Goal: Task Accomplishment & Management: Manage account settings

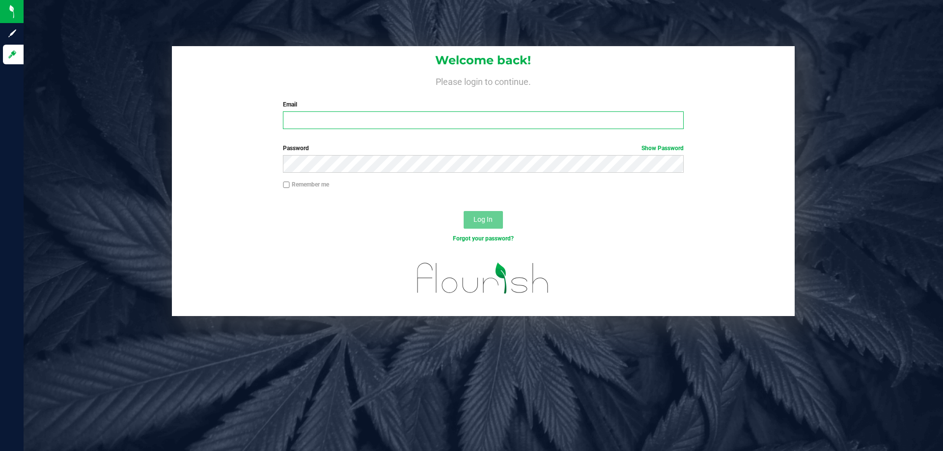
click at [374, 117] on input "Email" at bounding box center [483, 120] width 400 height 18
type input "[EMAIL_ADDRESS][DOMAIN_NAME]"
click at [464, 211] on button "Log In" at bounding box center [483, 220] width 39 height 18
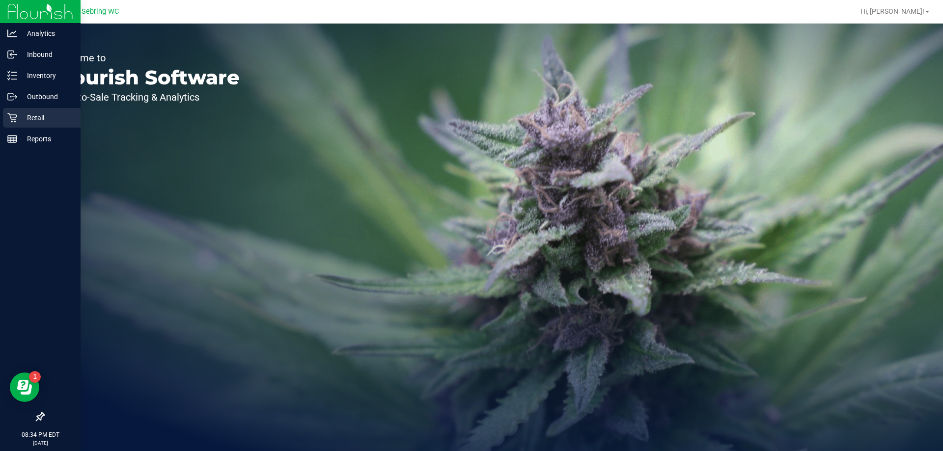
click at [18, 120] on p "Retail" at bounding box center [46, 118] width 59 height 12
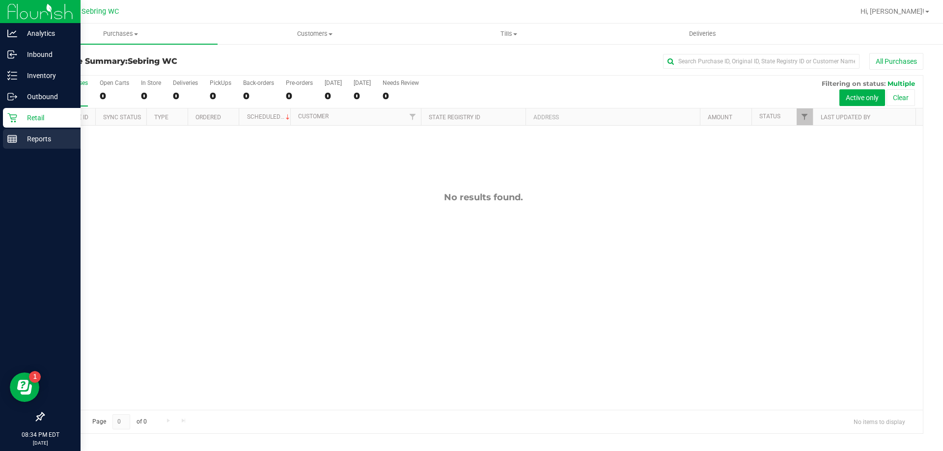
drag, startPoint x: 5, startPoint y: 137, endPoint x: 10, endPoint y: 134, distance: 5.3
click at [6, 137] on div "Reports" at bounding box center [42, 139] width 78 height 20
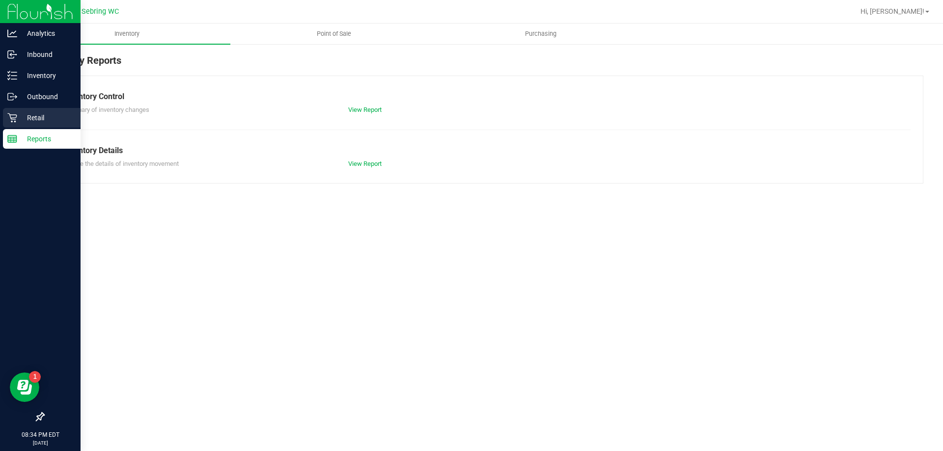
click at [50, 123] on p "Retail" at bounding box center [46, 118] width 59 height 12
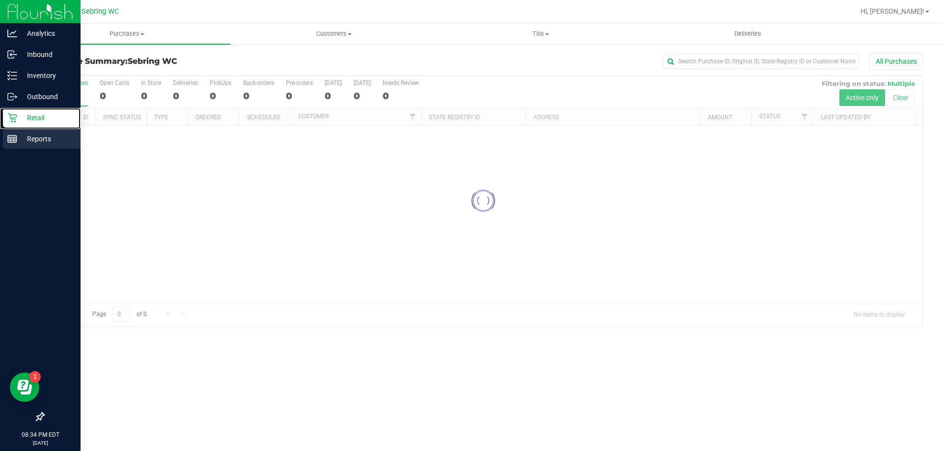
click at [15, 129] on link "Retail" at bounding box center [40, 118] width 81 height 21
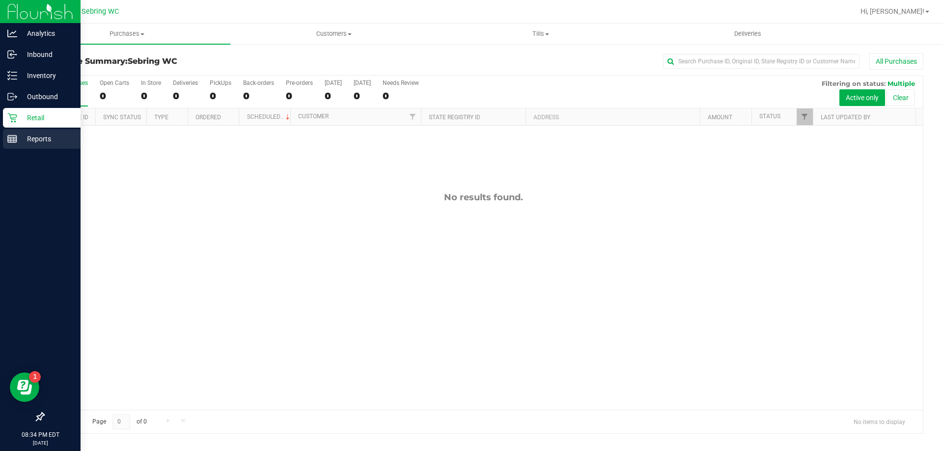
click at [26, 146] on div "Reports" at bounding box center [42, 139] width 78 height 20
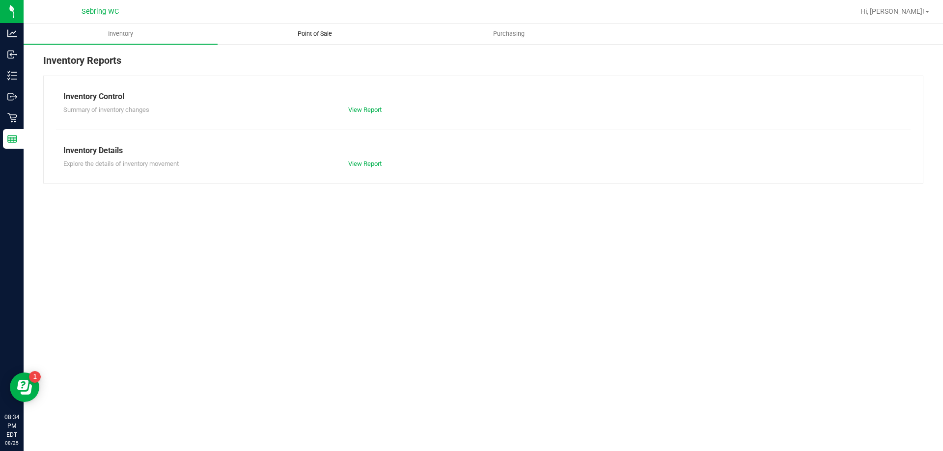
click at [325, 31] on span "Point of Sale" at bounding box center [314, 33] width 61 height 9
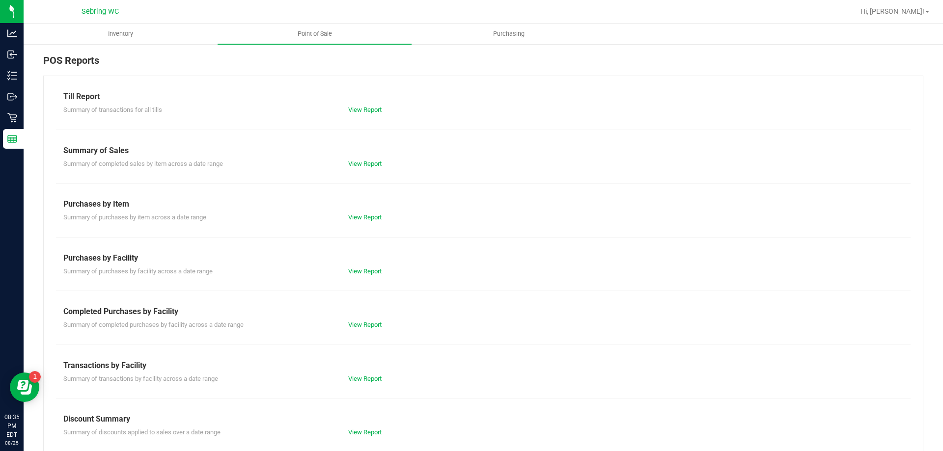
click at [348, 374] on div "View Report" at bounding box center [412, 379] width 142 height 10
click at [352, 383] on div "View Report" at bounding box center [412, 379] width 142 height 10
click at [352, 382] on link "View Report" at bounding box center [364, 378] width 33 height 7
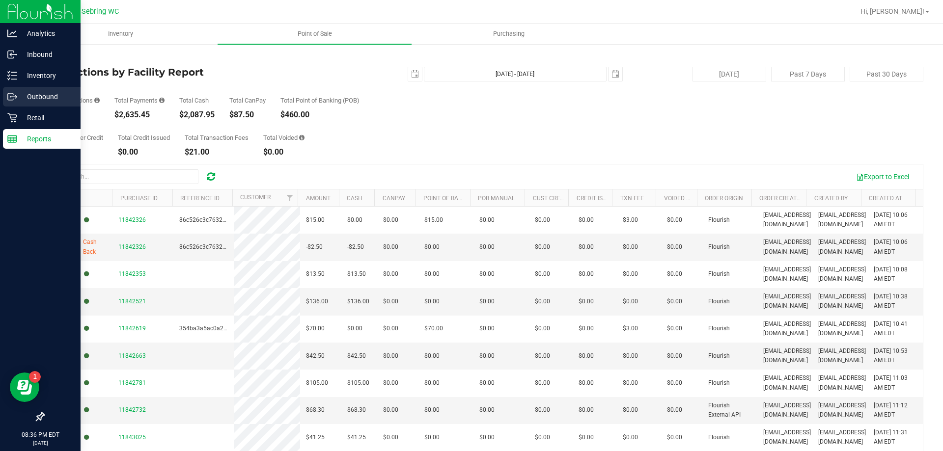
click at [24, 107] on link "Outbound" at bounding box center [40, 97] width 81 height 21
click at [27, 116] on p "Retail" at bounding box center [46, 118] width 59 height 12
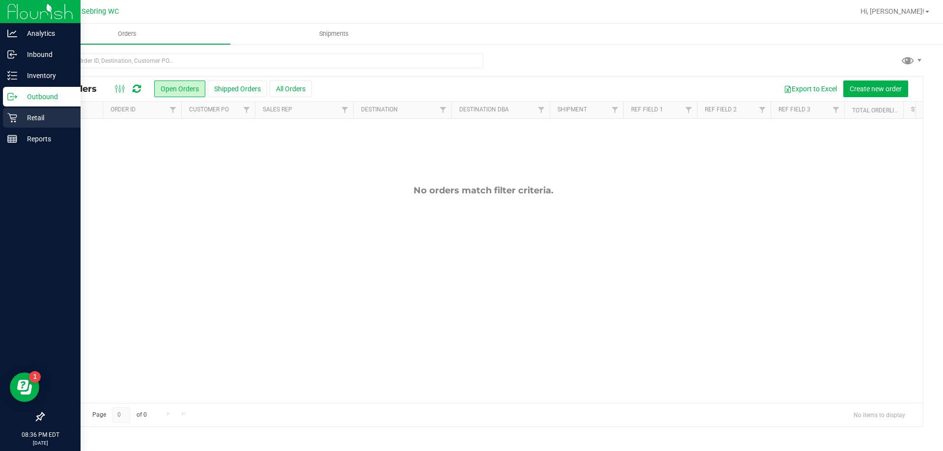
click at [19, 115] on p "Retail" at bounding box center [46, 118] width 59 height 12
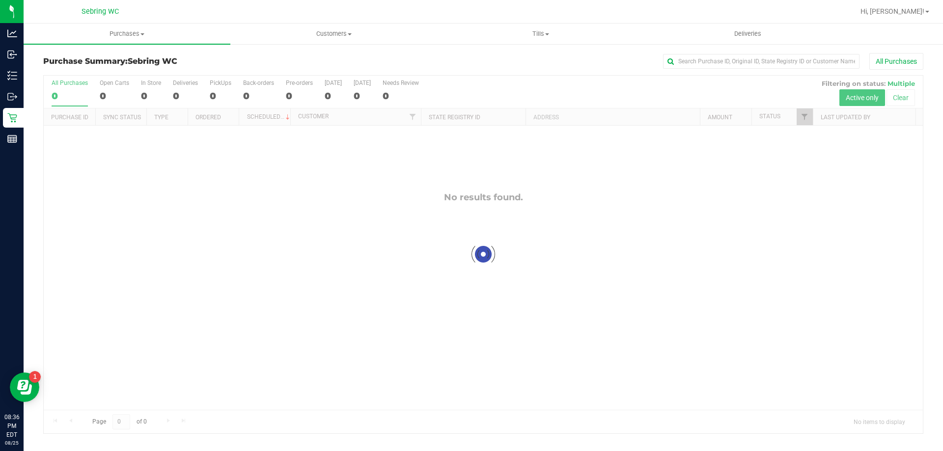
click at [550, 24] on link "Tills Manage tills Reconcile e-payments" at bounding box center [540, 34] width 207 height 21
click at [531, 61] on li "Manage tills" at bounding box center [540, 60] width 207 height 12
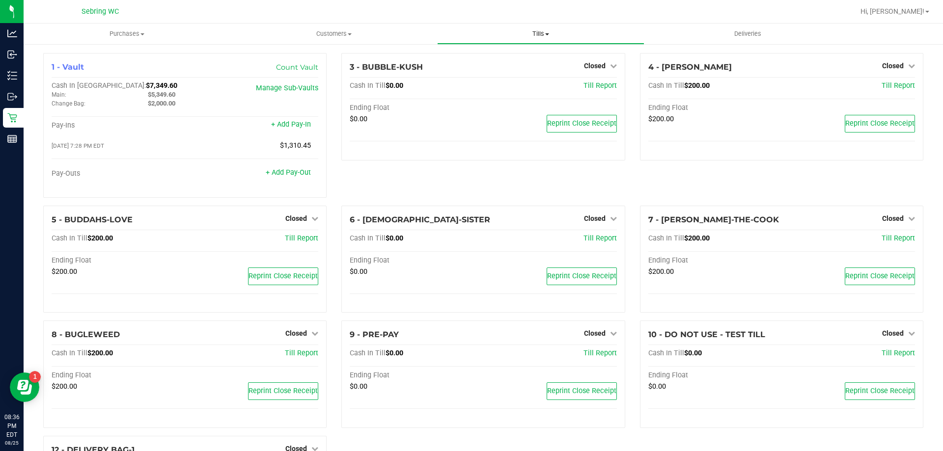
click at [546, 38] on uib-tab-heading "Tills Manage tills Reconcile e-payments" at bounding box center [541, 34] width 206 height 20
click at [514, 71] on span "Reconcile e-payments" at bounding box center [486, 71] width 98 height 8
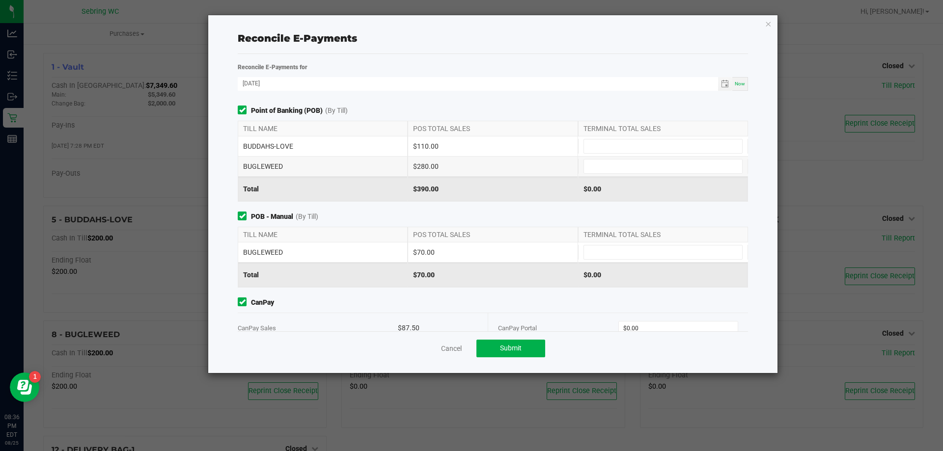
click at [631, 138] on div "BUDDAHS-LOVE $110.00" at bounding box center [493, 147] width 510 height 20
click at [633, 140] on input at bounding box center [663, 146] width 158 height 14
type input "$110.00"
click at [648, 166] on input at bounding box center [663, 167] width 158 height 14
type input "$280.00"
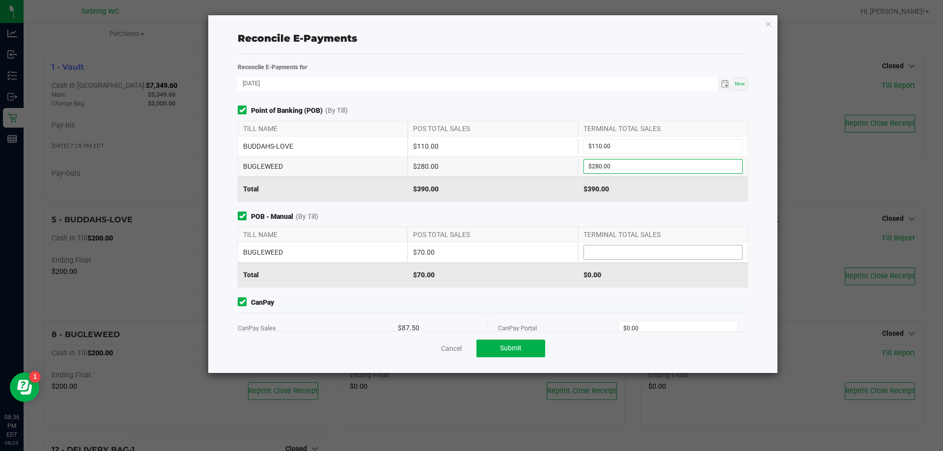
click at [728, 247] on input at bounding box center [663, 253] width 158 height 14
type input "$70.00"
click at [670, 322] on input "0" at bounding box center [678, 329] width 119 height 14
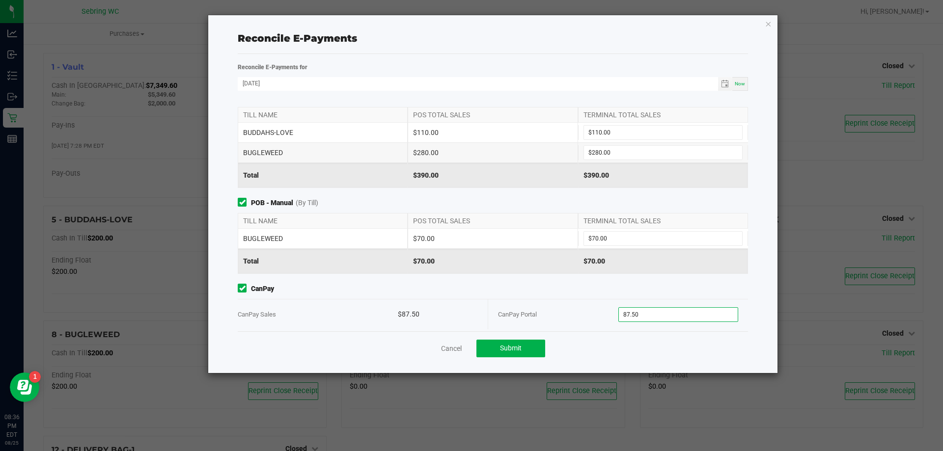
scroll to position [21, 0]
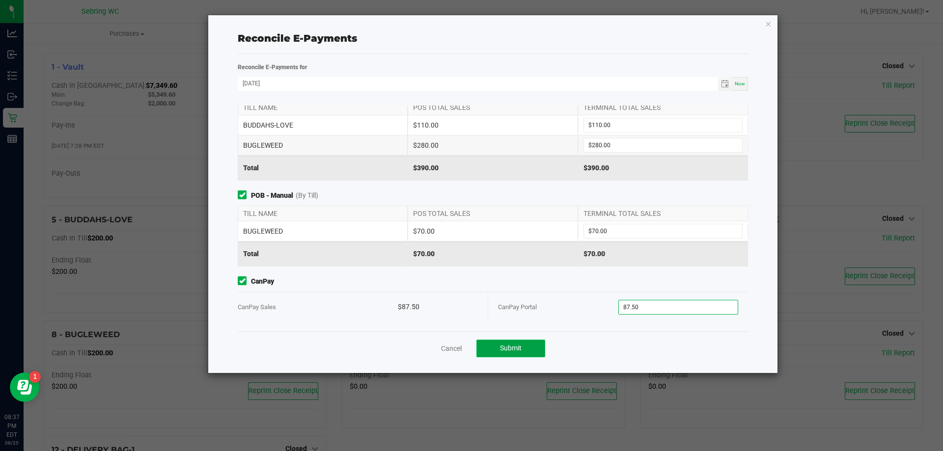
type input "$87.50"
click at [503, 351] on span "Submit" at bounding box center [511, 348] width 22 height 8
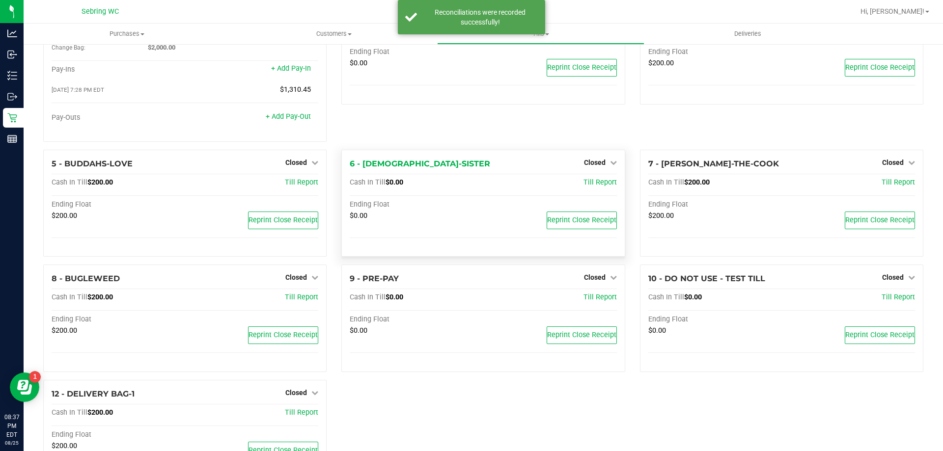
scroll to position [111, 0]
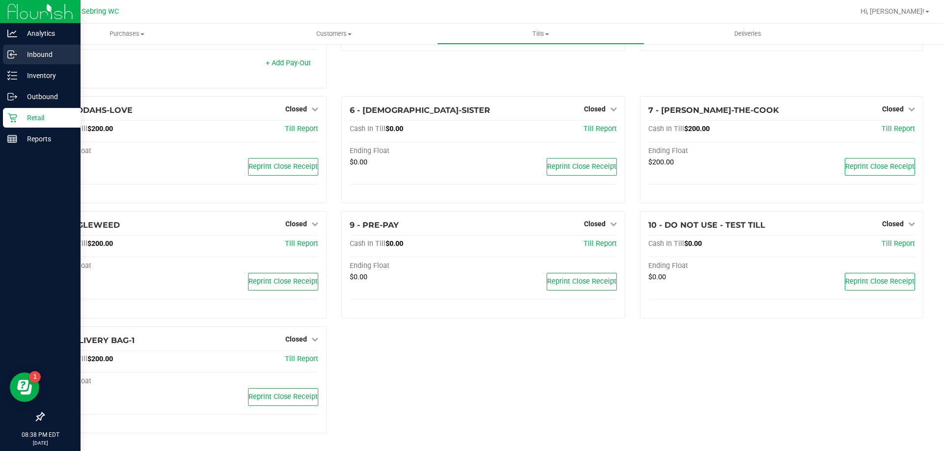
click at [19, 64] on div "Inbound" at bounding box center [42, 55] width 78 height 20
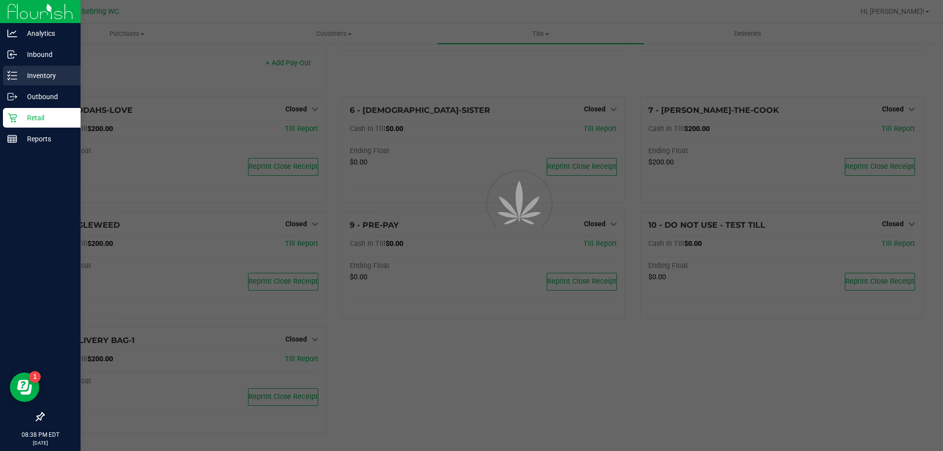
click at [26, 69] on div "Inventory" at bounding box center [42, 76] width 78 height 20
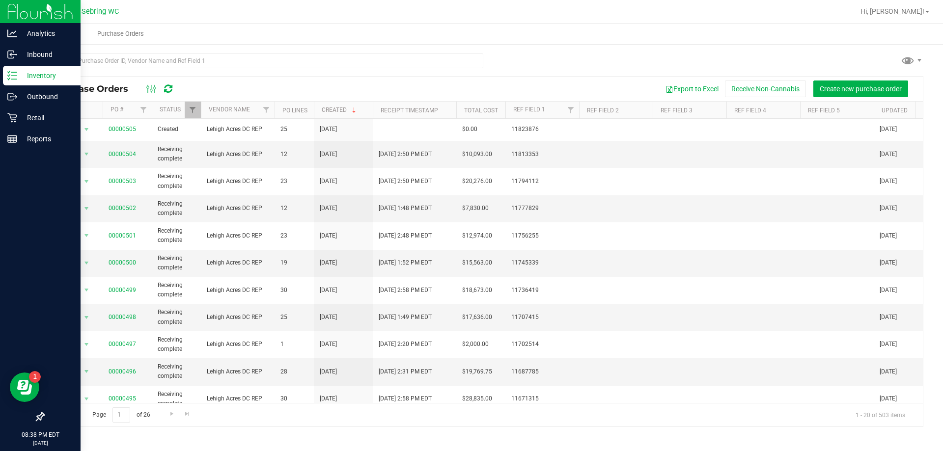
click at [17, 76] on line at bounding box center [13, 76] width 5 height 0
click at [47, 116] on p "Retail" at bounding box center [46, 118] width 59 height 12
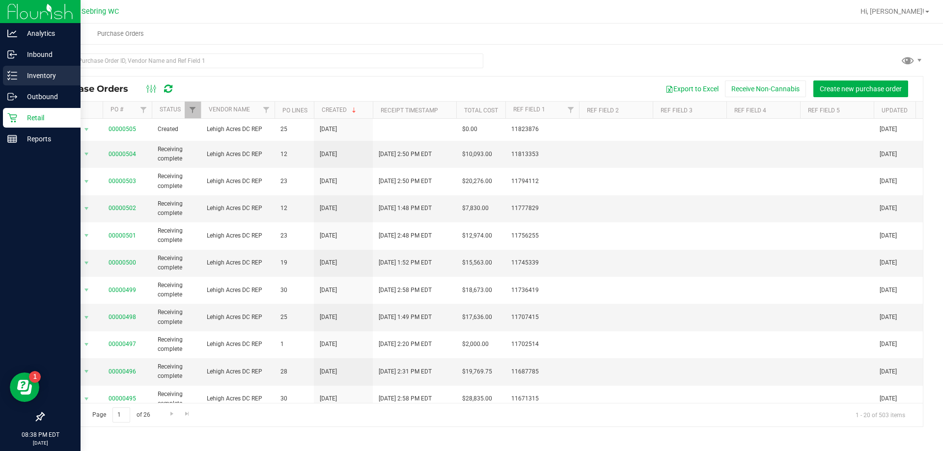
click at [50, 72] on p "Inventory" at bounding box center [46, 76] width 59 height 12
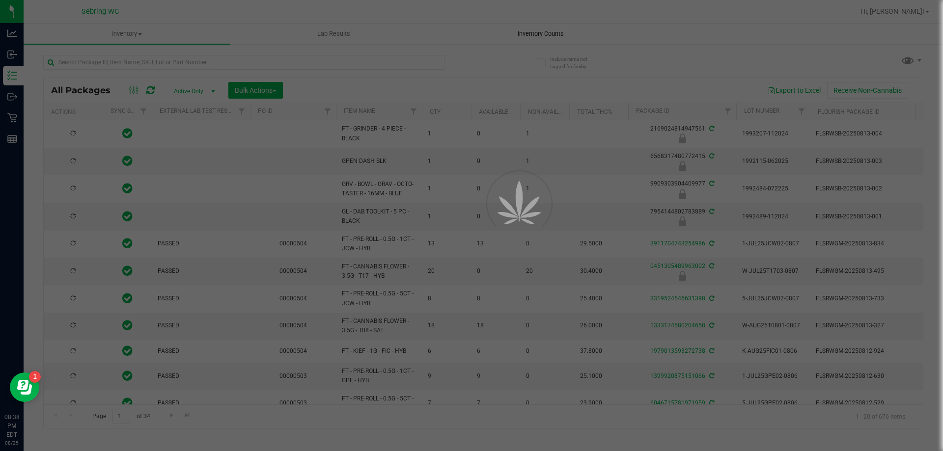
click at [503, 35] on uib-tab-heading "Inventory Counts" at bounding box center [541, 34] width 206 height 20
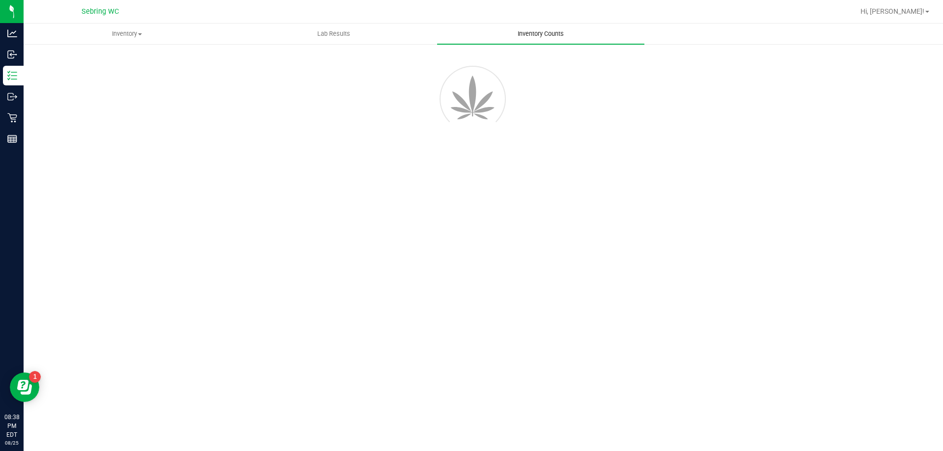
click at [521, 28] on uib-tab-heading "Inventory Counts" at bounding box center [540, 34] width 207 height 21
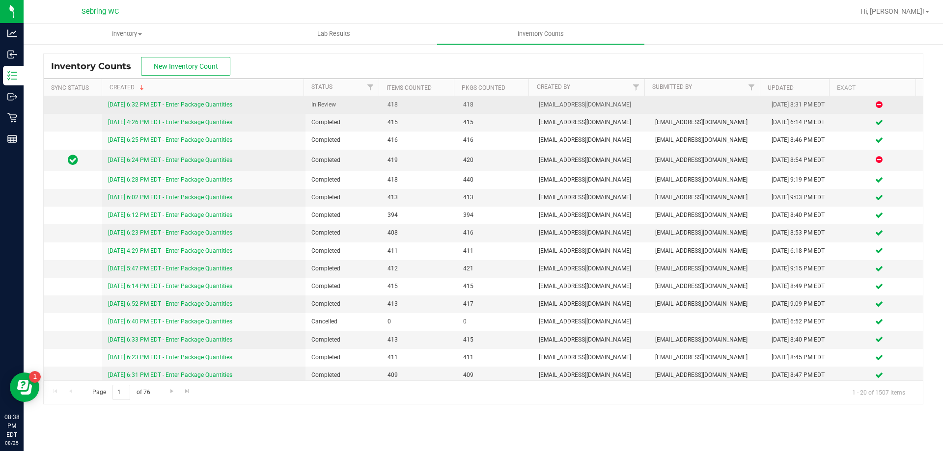
click at [128, 99] on td "8/25/25 6:32 PM EDT - Enter Package Quantities" at bounding box center [204, 105] width 204 height 18
click at [131, 101] on div "8/25/25 6:32 PM EDT - Enter Package Quantities" at bounding box center [204, 104] width 192 height 9
click at [133, 106] on link "8/25/25 6:32 PM EDT - Enter Package Quantities" at bounding box center [170, 104] width 124 height 7
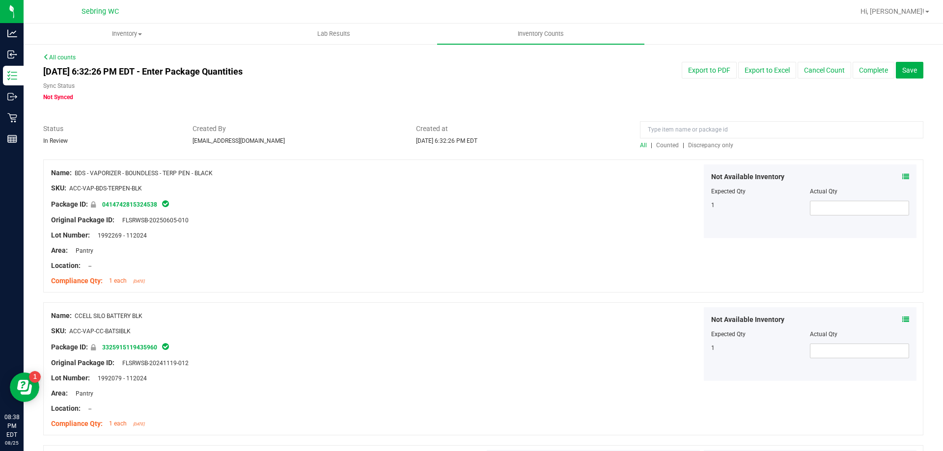
click at [696, 154] on div at bounding box center [483, 155] width 880 height 10
click at [698, 142] on span "Discrepancy only" at bounding box center [710, 145] width 45 height 7
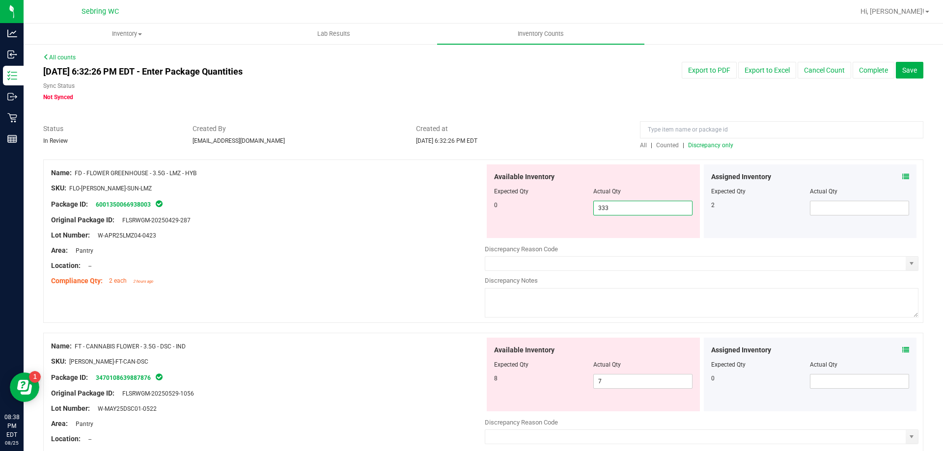
click at [643, 202] on span "333 333" at bounding box center [642, 208] width 99 height 15
click at [643, 202] on input "333" at bounding box center [643, 208] width 98 height 14
click at [643, 203] on input "333" at bounding box center [643, 208] width 98 height 14
click at [902, 172] on span at bounding box center [905, 177] width 7 height 10
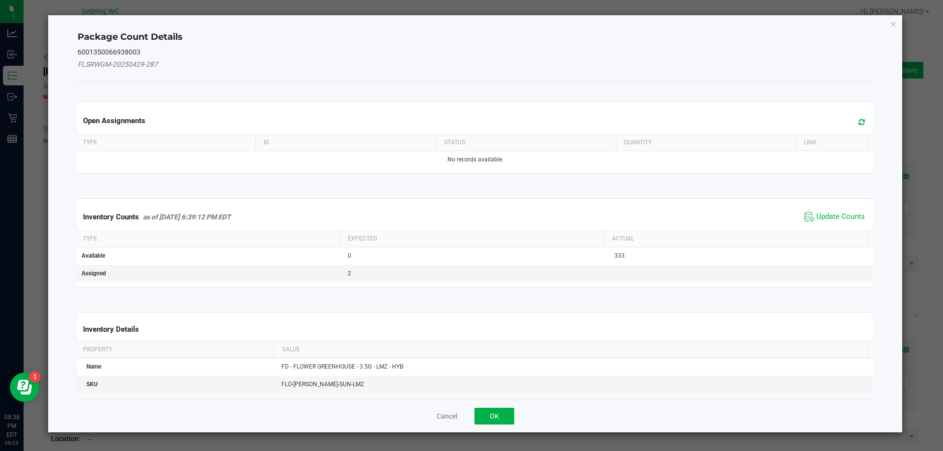
click at [814, 228] on div "Inventory Counts as of Aug 25, 2025 6:39:12 PM EDT Update Counts" at bounding box center [476, 217] width 800 height 27
click at [818, 221] on span "Update Counts" at bounding box center [840, 217] width 49 height 10
click at [818, 221] on span "Update Counts" at bounding box center [834, 217] width 65 height 15
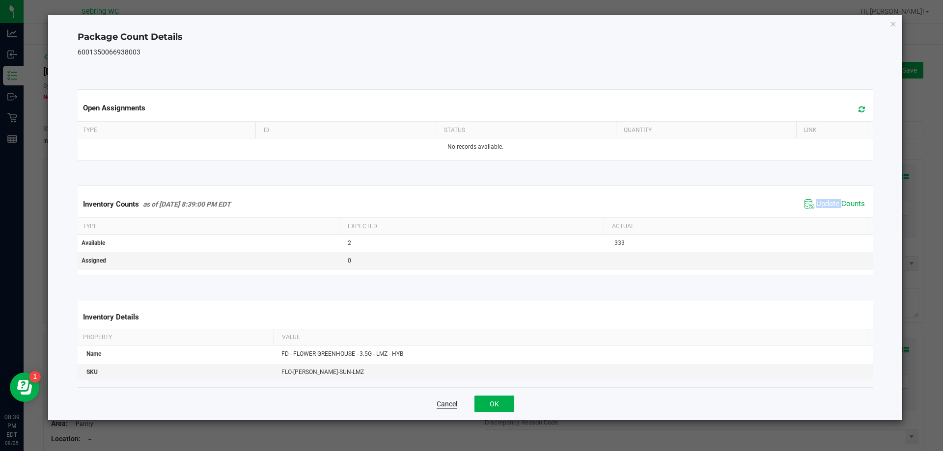
click at [450, 402] on button "Cancel" at bounding box center [447, 404] width 21 height 10
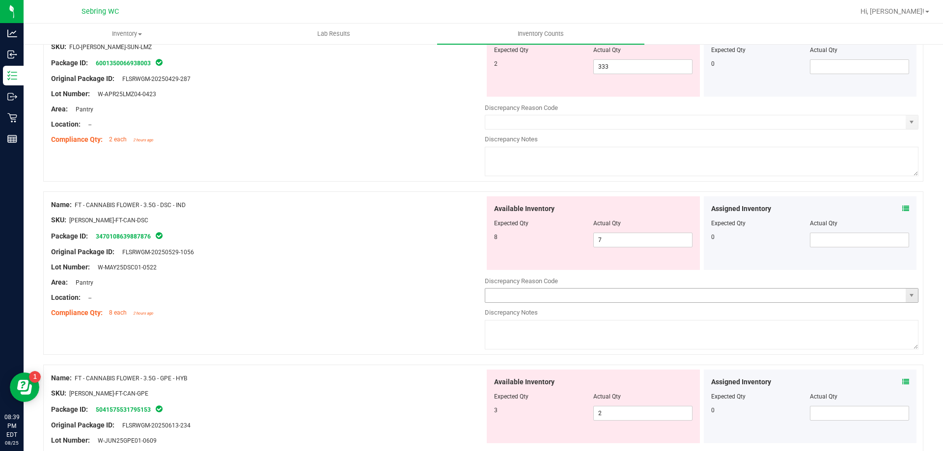
scroll to position [147, 0]
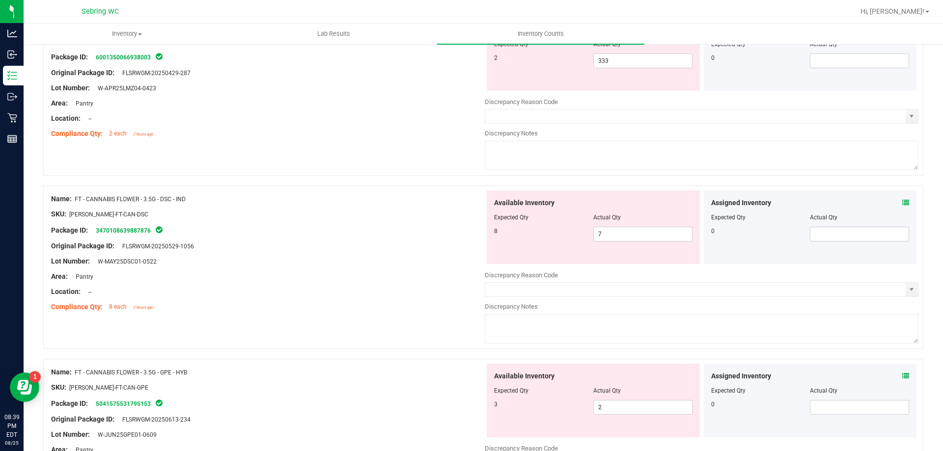
click at [902, 203] on div "Assigned Inventory Expected Qty Actual Qty 0" at bounding box center [810, 228] width 213 height 74
click at [902, 203] on icon at bounding box center [905, 202] width 7 height 7
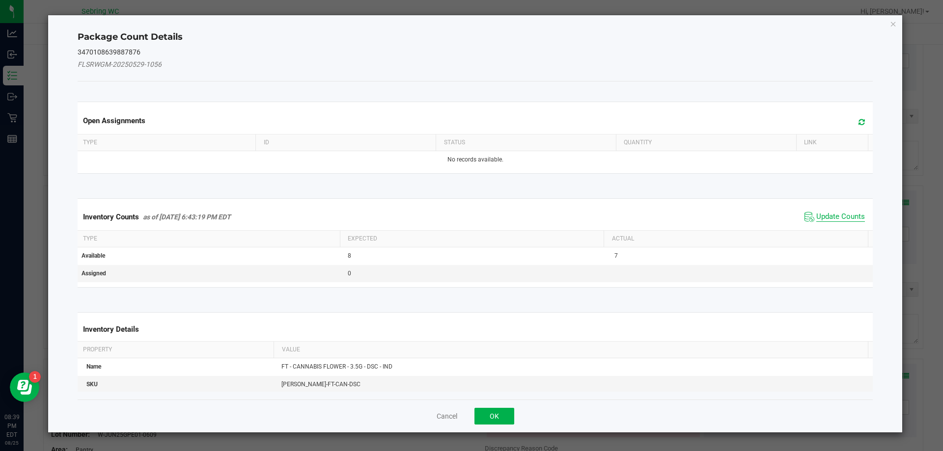
click at [824, 214] on span "Update Counts" at bounding box center [840, 217] width 49 height 10
click at [824, 214] on span "Update Counts" at bounding box center [840, 216] width 49 height 9
click at [824, 214] on div "Inventory Counts as of Aug 25, 2025 6:43:19 PM EDT Update Counts" at bounding box center [476, 217] width 800 height 26
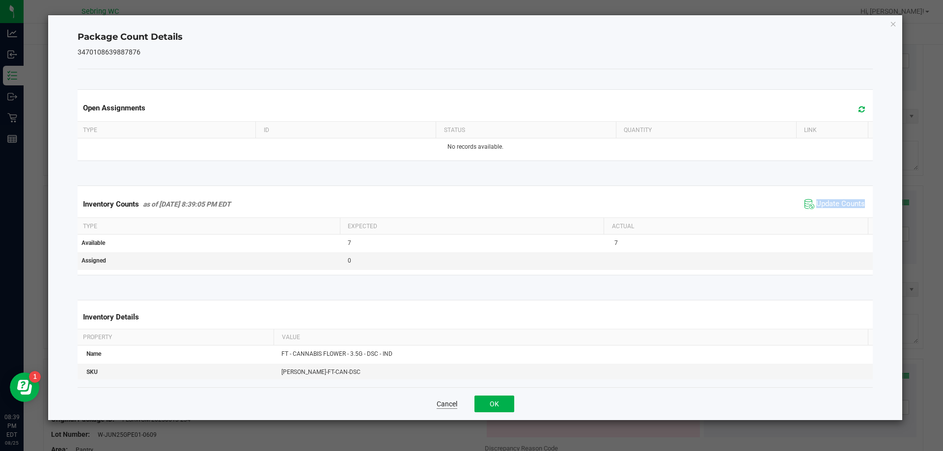
click at [446, 408] on button "Cancel" at bounding box center [447, 404] width 21 height 10
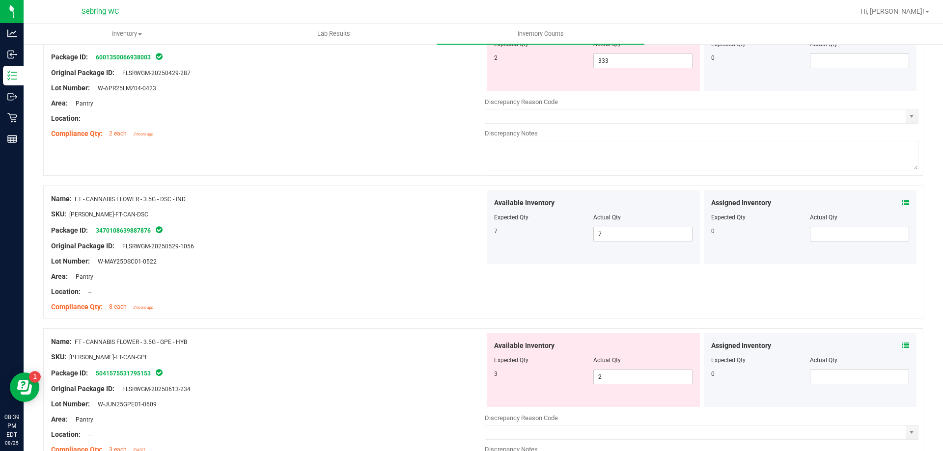
click at [896, 339] on div "Assigned Inventory Expected Qty Actual Qty 0" at bounding box center [810, 370] width 213 height 74
click at [902, 343] on icon at bounding box center [905, 345] width 7 height 7
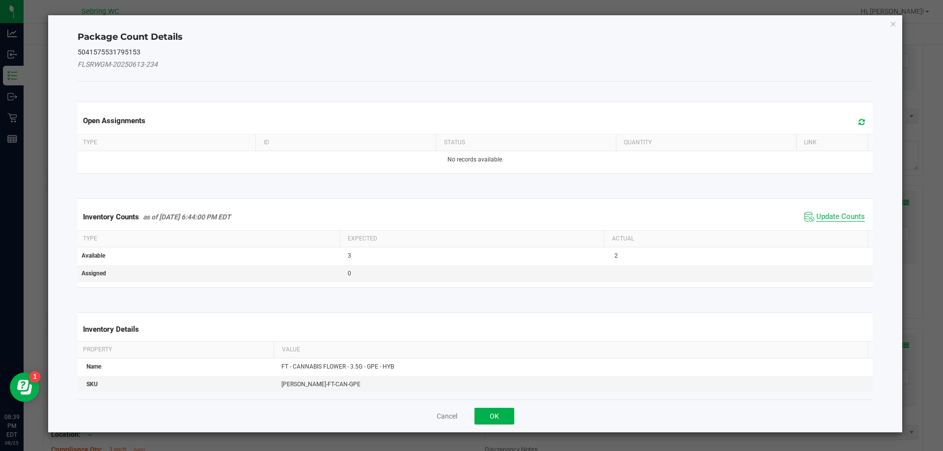
click at [839, 220] on span "Update Counts" at bounding box center [840, 217] width 49 height 10
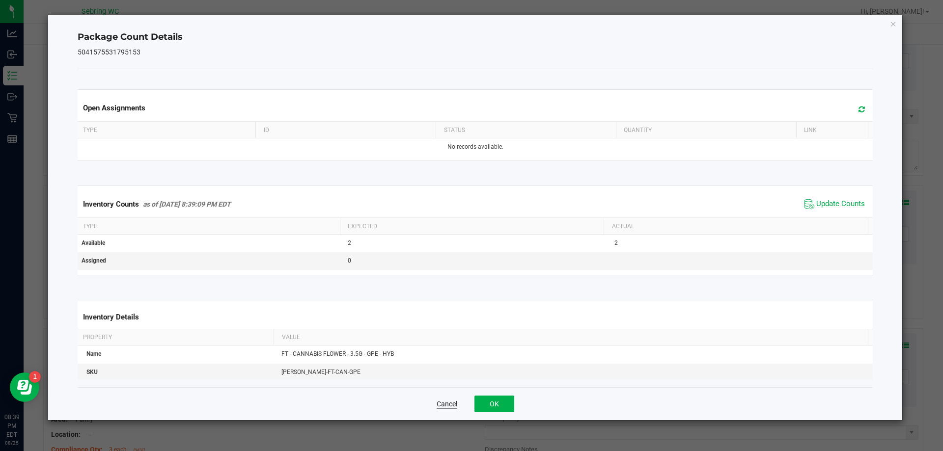
click at [452, 404] on button "Cancel" at bounding box center [447, 404] width 21 height 10
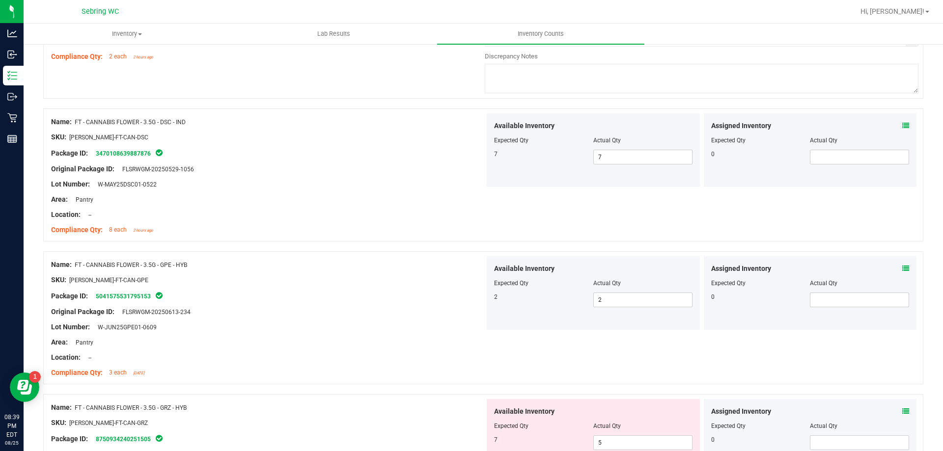
scroll to position [344, 0]
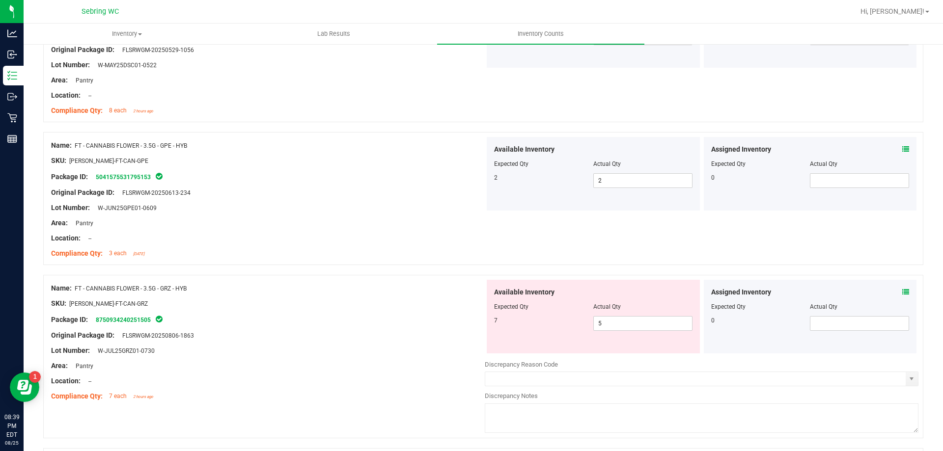
click at [902, 294] on icon at bounding box center [905, 292] width 7 height 7
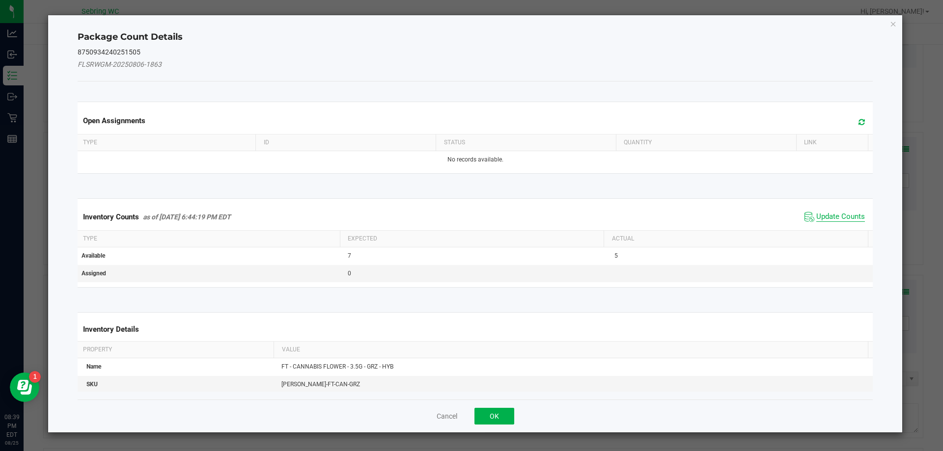
click at [831, 218] on span "Update Counts" at bounding box center [840, 217] width 49 height 10
click at [831, 218] on span "Update Counts" at bounding box center [840, 216] width 49 height 9
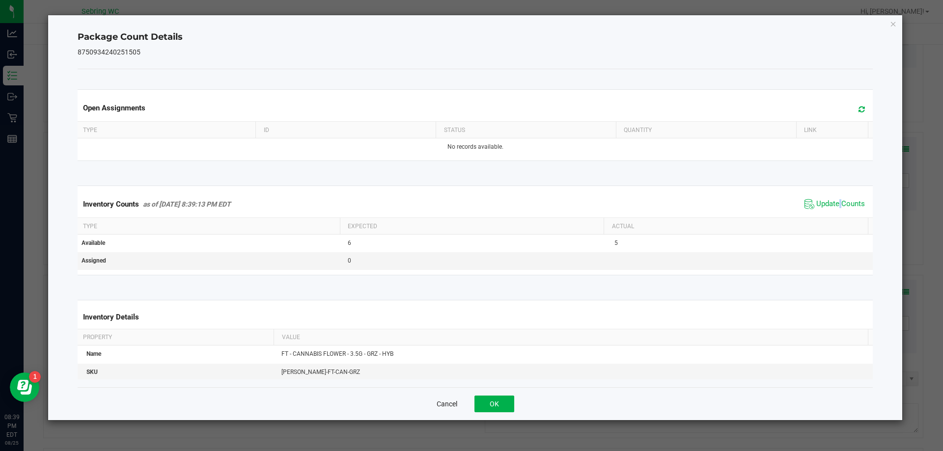
click at [445, 406] on button "Cancel" at bounding box center [447, 404] width 21 height 10
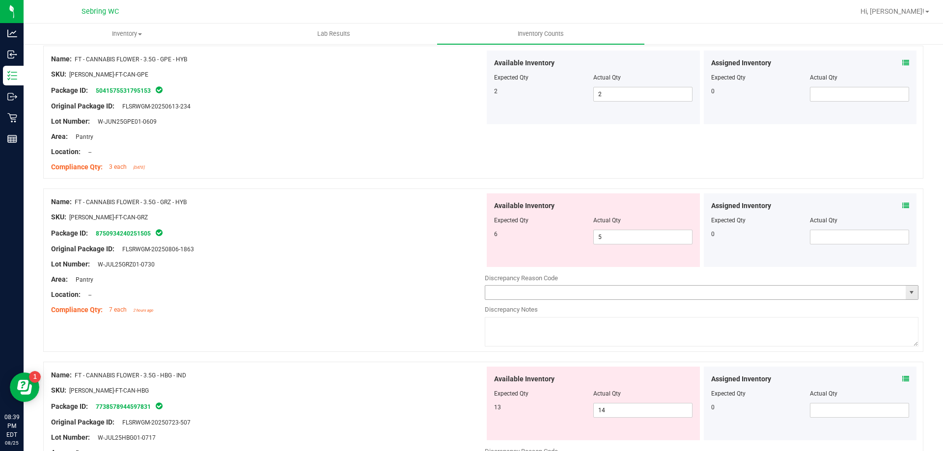
scroll to position [589, 0]
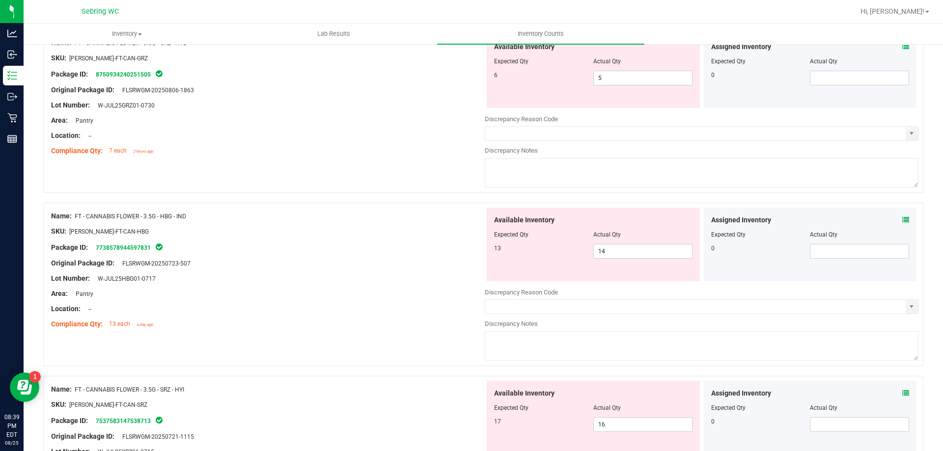
click at [902, 218] on icon at bounding box center [905, 220] width 7 height 7
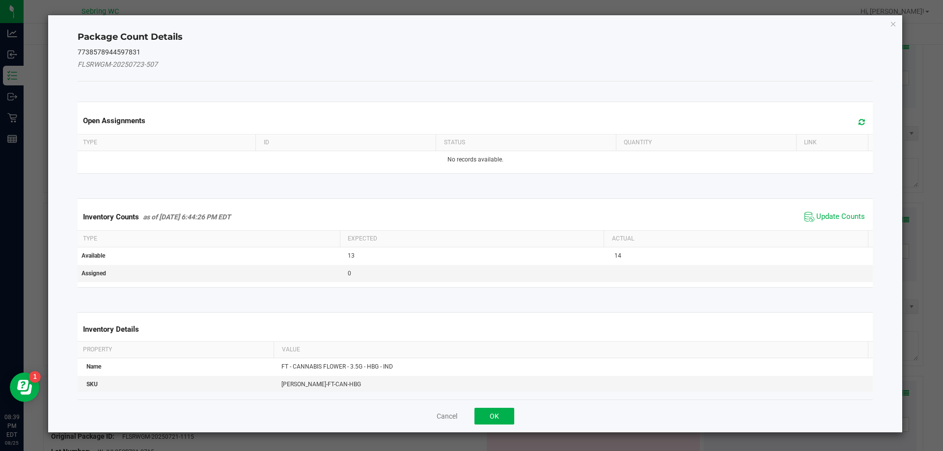
click at [852, 229] on div "Inventory Counts as of Aug 25, 2025 6:44:26 PM EDT Update Counts" at bounding box center [476, 217] width 800 height 27
click at [847, 213] on span "Update Counts" at bounding box center [840, 217] width 49 height 10
click at [847, 213] on span "Update Counts" at bounding box center [840, 216] width 49 height 9
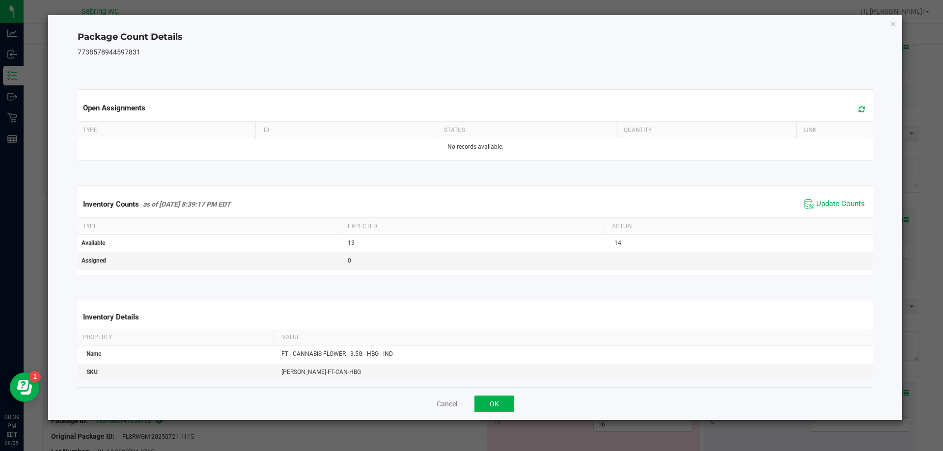
click at [435, 415] on div "Cancel OK" at bounding box center [476, 403] width 796 height 33
click at [441, 407] on button "Cancel" at bounding box center [447, 404] width 21 height 10
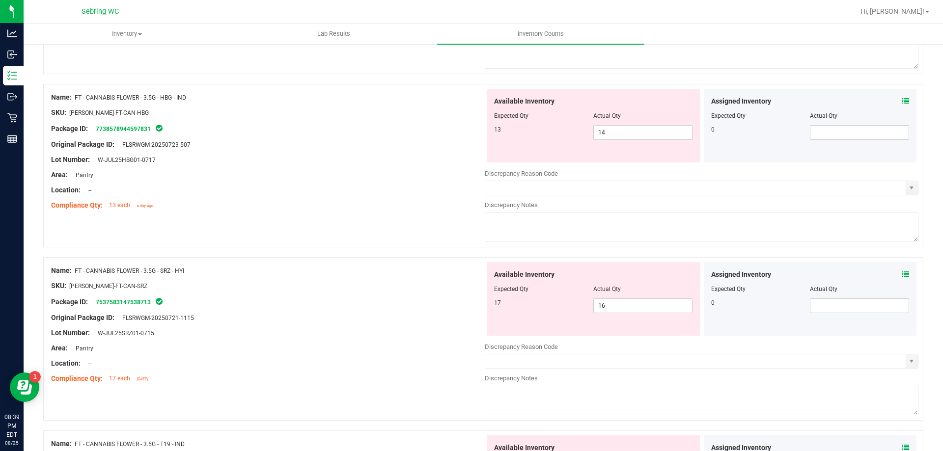
scroll to position [737, 0]
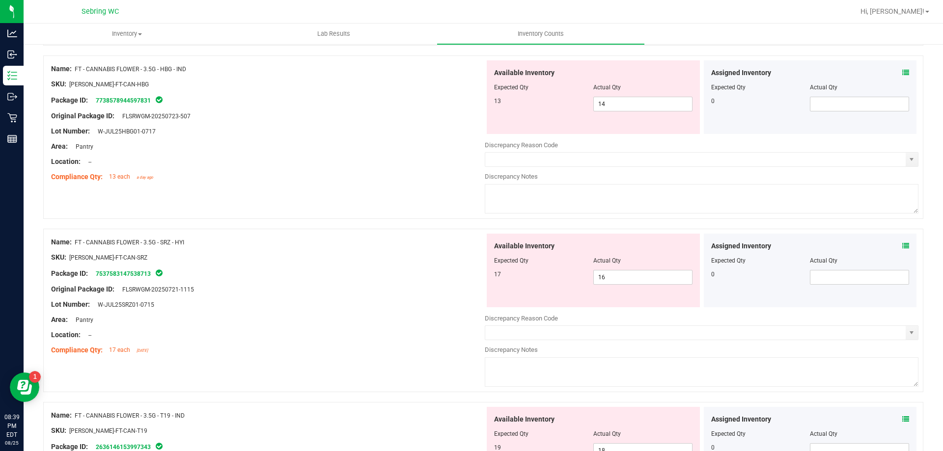
click at [905, 242] on div "Assigned Inventory Expected Qty Actual Qty 0" at bounding box center [810, 271] width 213 height 74
click at [905, 253] on div "Assigned Inventory Expected Qty Actual Qty 0" at bounding box center [810, 271] width 213 height 74
click at [902, 249] on icon at bounding box center [905, 246] width 7 height 7
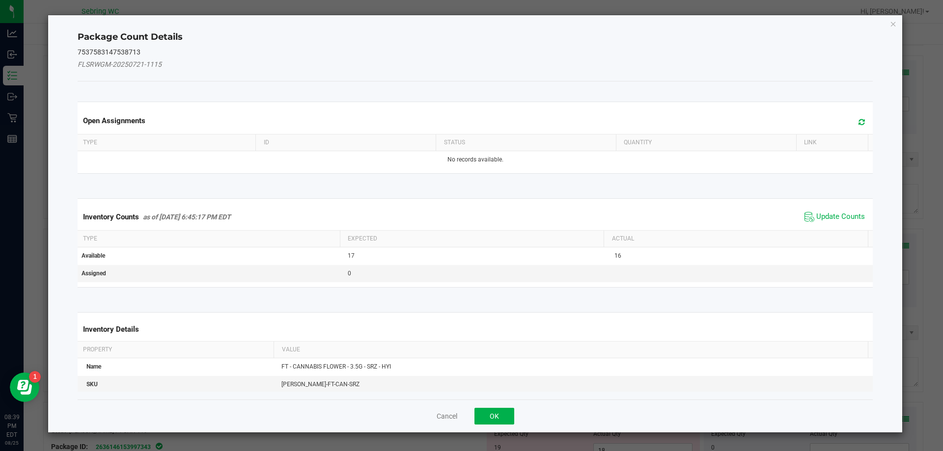
click at [811, 210] on span "Update Counts" at bounding box center [834, 217] width 65 height 15
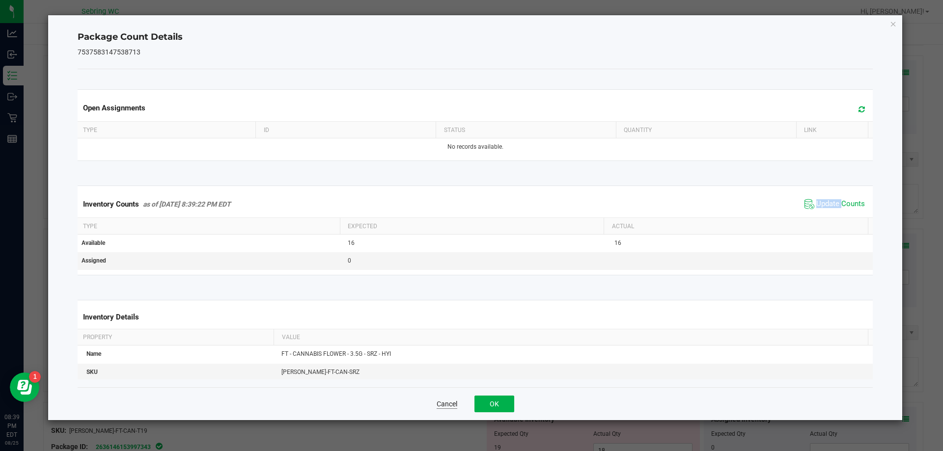
click at [455, 399] on button "Cancel" at bounding box center [447, 404] width 21 height 10
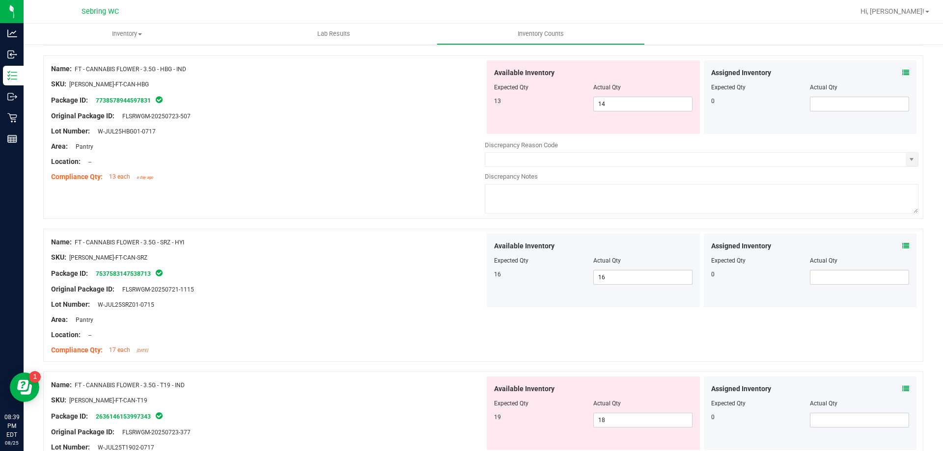
click at [902, 386] on icon at bounding box center [905, 389] width 7 height 7
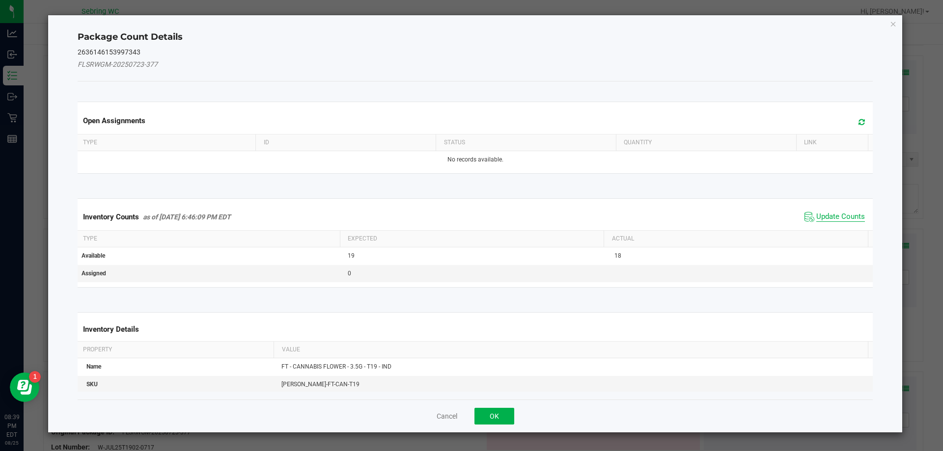
click at [819, 214] on span "Update Counts" at bounding box center [840, 217] width 49 height 10
click at [819, 214] on span "Update Counts" at bounding box center [840, 216] width 49 height 9
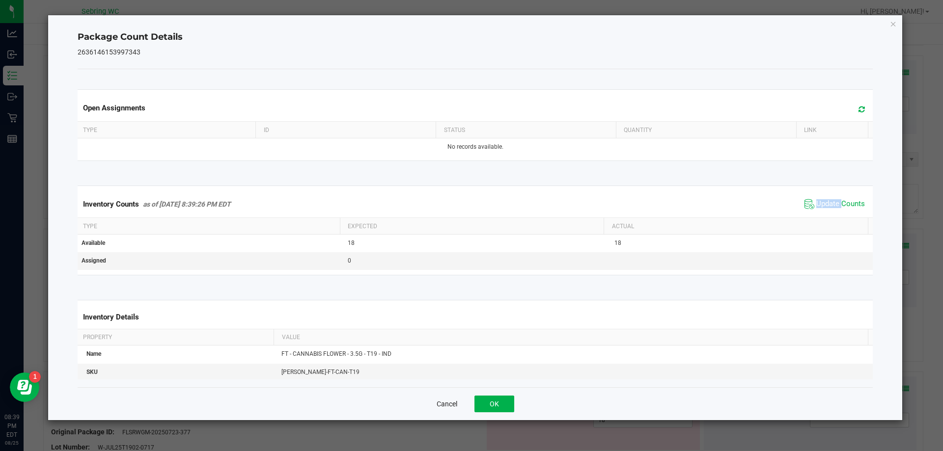
click at [445, 399] on button "Cancel" at bounding box center [447, 404] width 21 height 10
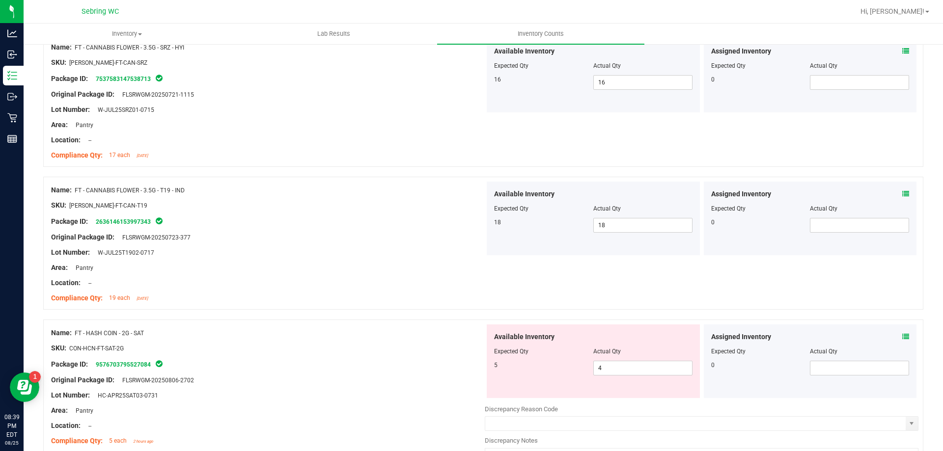
scroll to position [933, 0]
click at [902, 337] on icon at bounding box center [905, 335] width 7 height 7
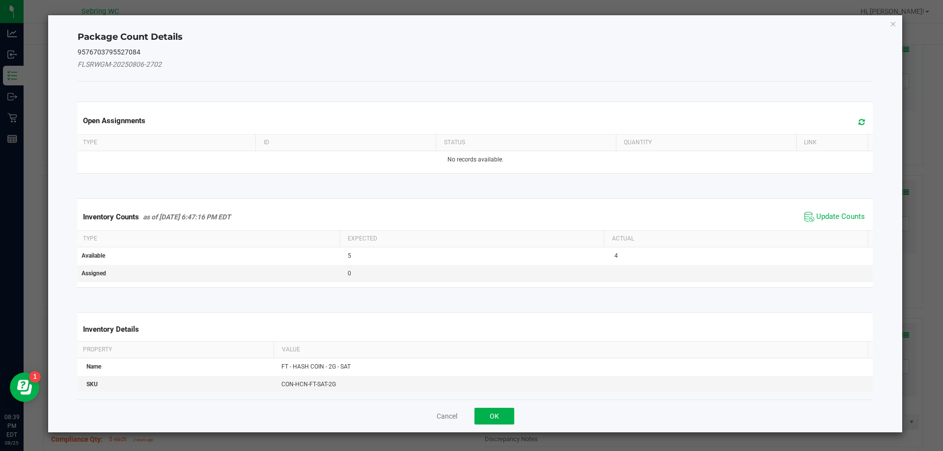
click at [803, 210] on span "Update Counts" at bounding box center [834, 217] width 65 height 15
click at [804, 210] on span "Update Counts" at bounding box center [835, 217] width 63 height 14
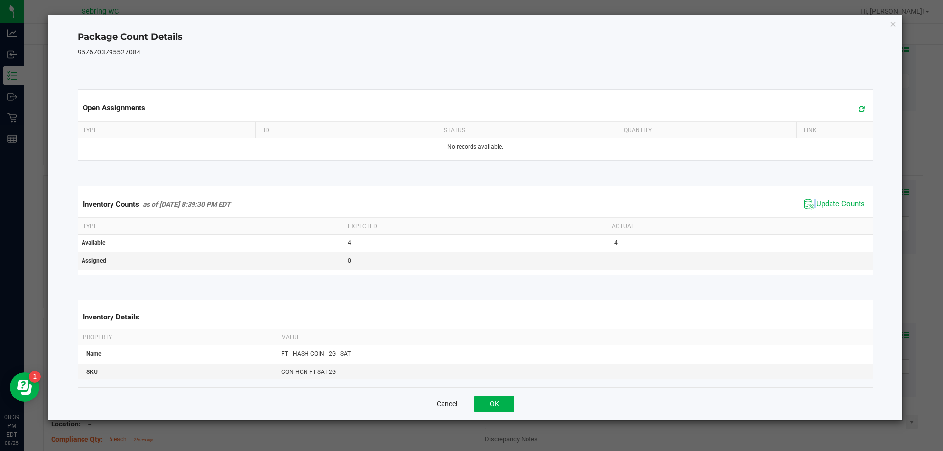
drag, startPoint x: 443, startPoint y: 401, endPoint x: 586, endPoint y: 371, distance: 147.0
click at [443, 401] on button "Cancel" at bounding box center [447, 404] width 21 height 10
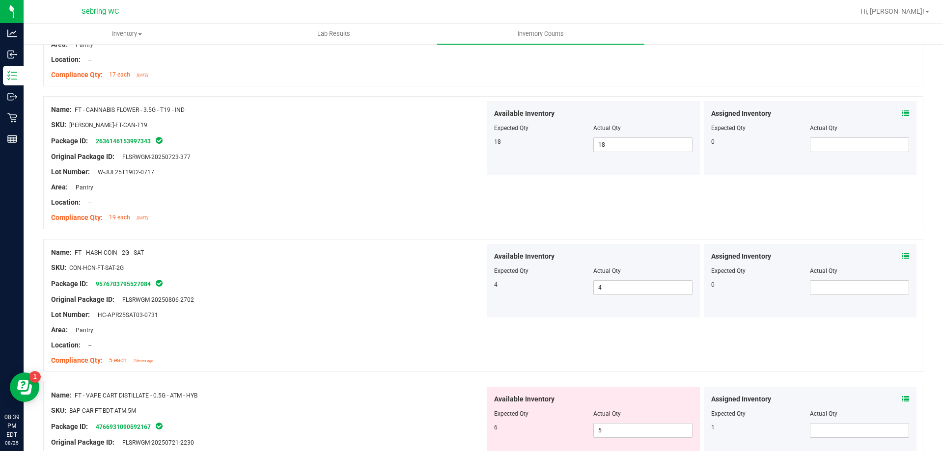
scroll to position [1179, 0]
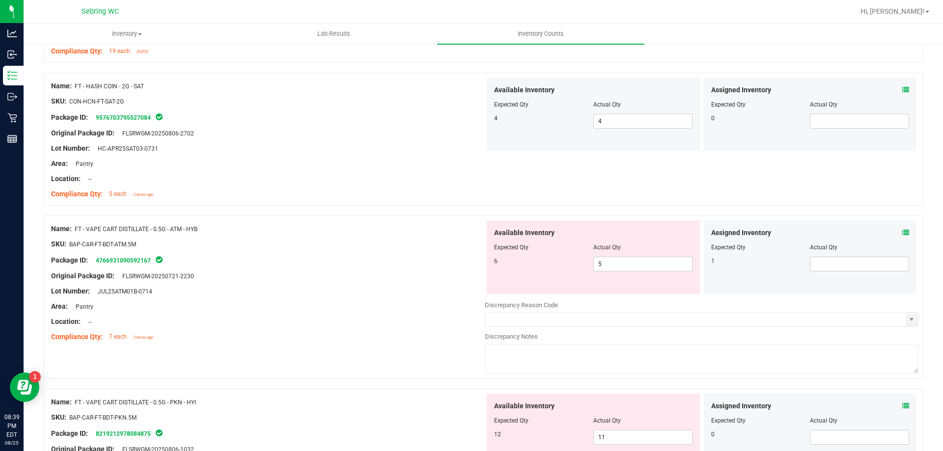
click at [903, 234] on div "Assigned Inventory Expected Qty Actual Qty 1" at bounding box center [810, 258] width 213 height 74
click at [895, 225] on div "Assigned Inventory Expected Qty Actual Qty 1" at bounding box center [810, 258] width 213 height 74
click at [894, 226] on div "Assigned Inventory Expected Qty Actual Qty 1" at bounding box center [810, 258] width 213 height 74
click at [902, 235] on icon at bounding box center [905, 232] width 7 height 7
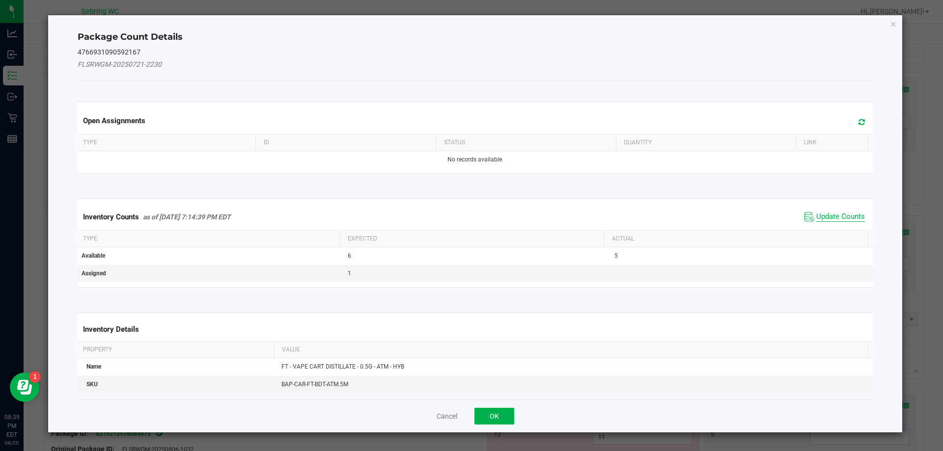
click at [816, 218] on span "Update Counts" at bounding box center [840, 217] width 49 height 10
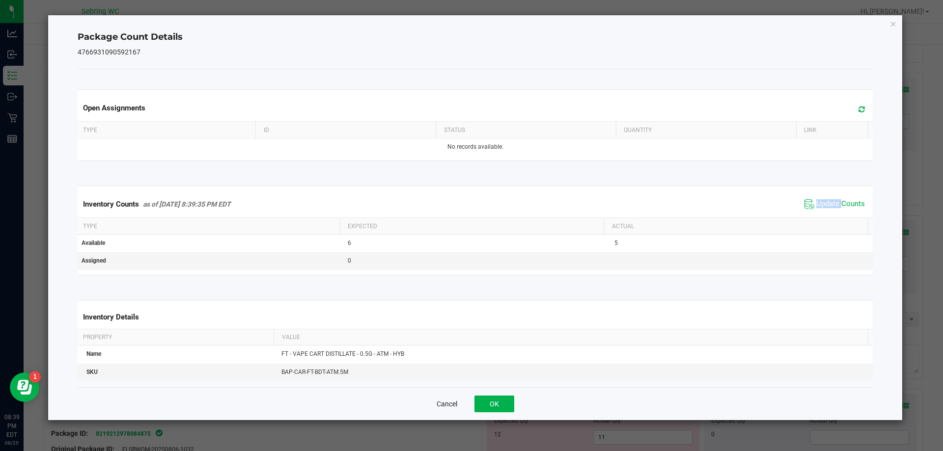
drag, startPoint x: 449, startPoint y: 403, endPoint x: 524, endPoint y: 394, distance: 75.6
click at [451, 400] on button "Cancel" at bounding box center [447, 404] width 21 height 10
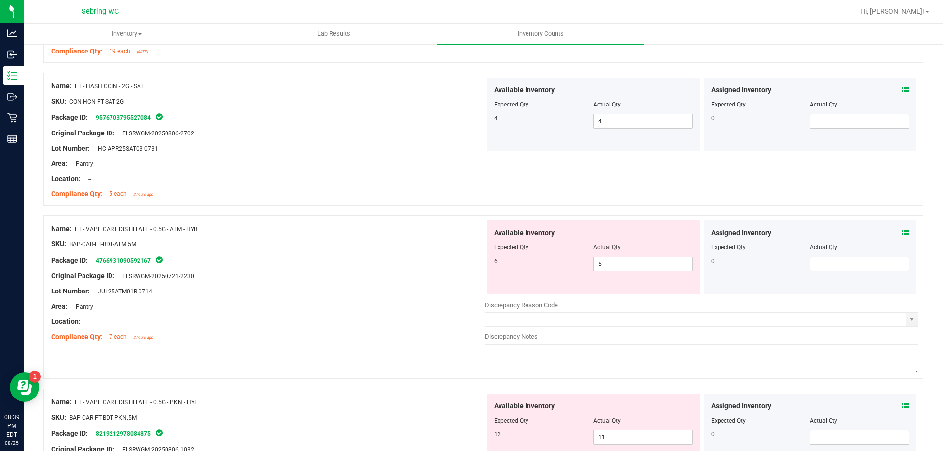
click at [902, 404] on div "Assigned Inventory Expected Qty Actual Qty 0" at bounding box center [810, 431] width 213 height 74
click at [902, 409] on icon at bounding box center [905, 406] width 7 height 7
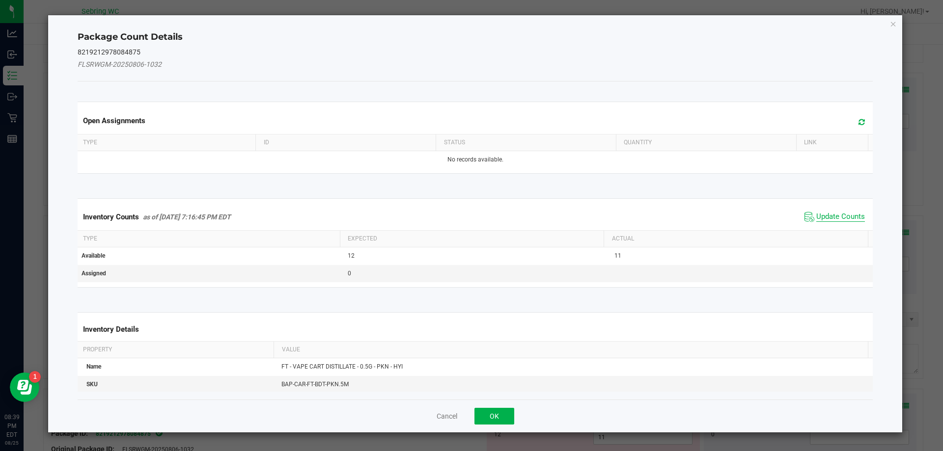
click at [826, 220] on span "Update Counts" at bounding box center [840, 217] width 49 height 10
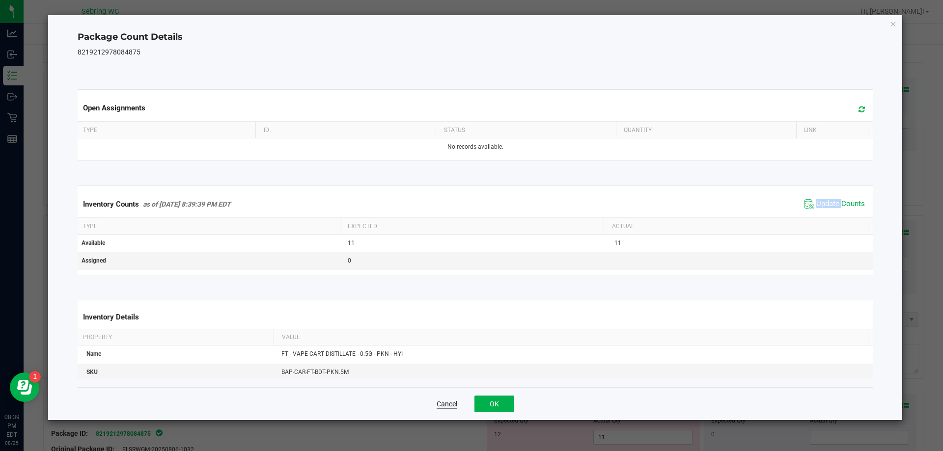
click at [444, 405] on button "Cancel" at bounding box center [447, 404] width 21 height 10
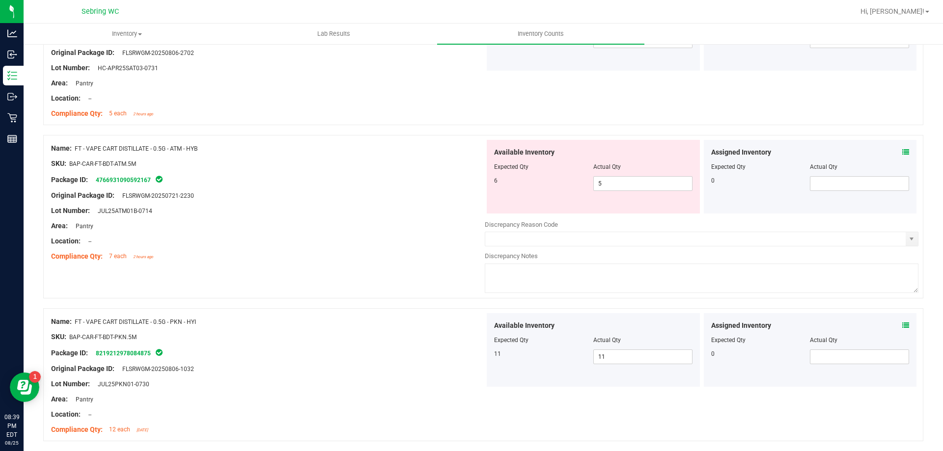
scroll to position [1375, 0]
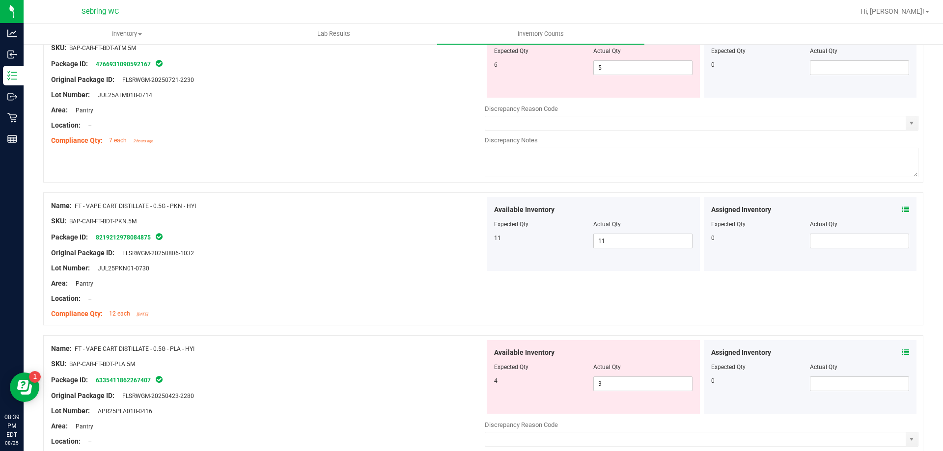
click at [902, 353] on icon at bounding box center [905, 352] width 7 height 7
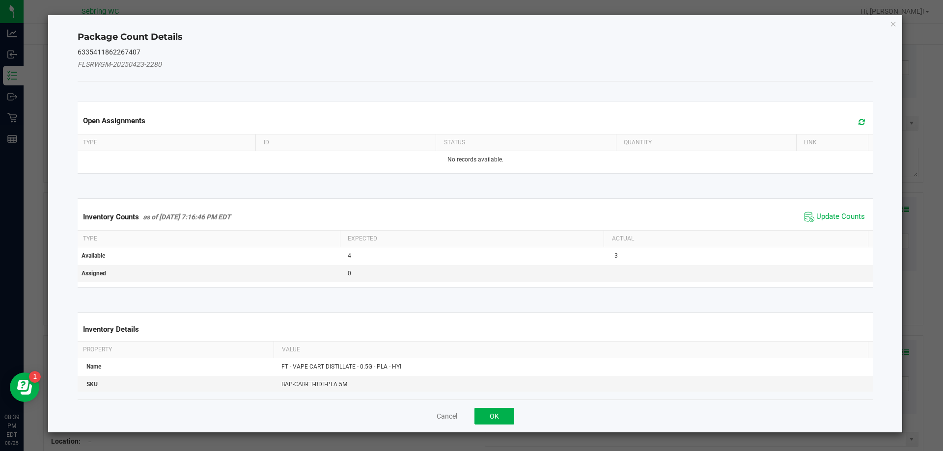
click at [804, 218] on icon at bounding box center [809, 217] width 10 height 10
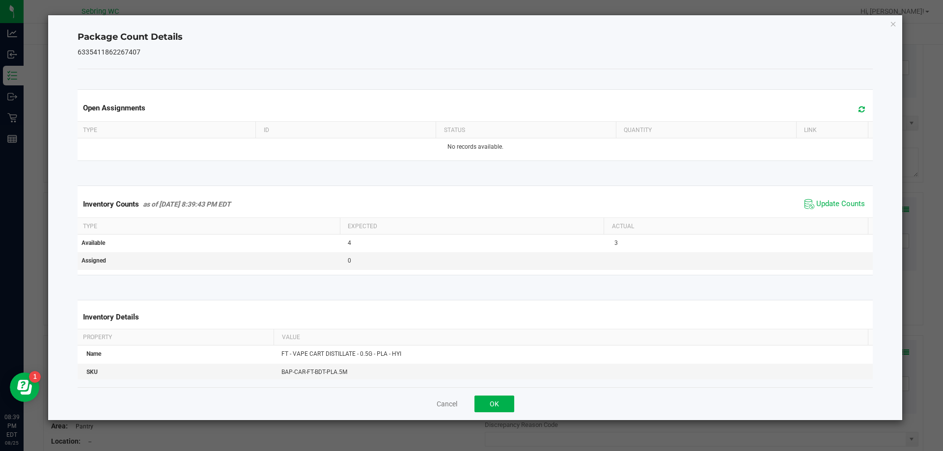
click at [815, 216] on div "Inventory Counts as of Aug 25, 2025 8:39:43 PM EDT Update Counts" at bounding box center [476, 204] width 800 height 27
click at [819, 206] on span "Update Counts" at bounding box center [840, 204] width 49 height 10
click at [819, 206] on span "Update Counts" at bounding box center [840, 203] width 49 height 9
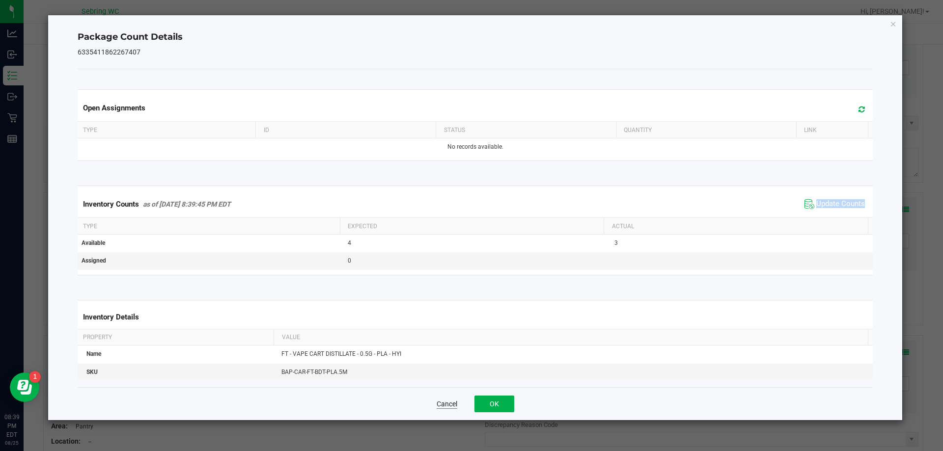
click at [446, 402] on button "Cancel" at bounding box center [447, 404] width 21 height 10
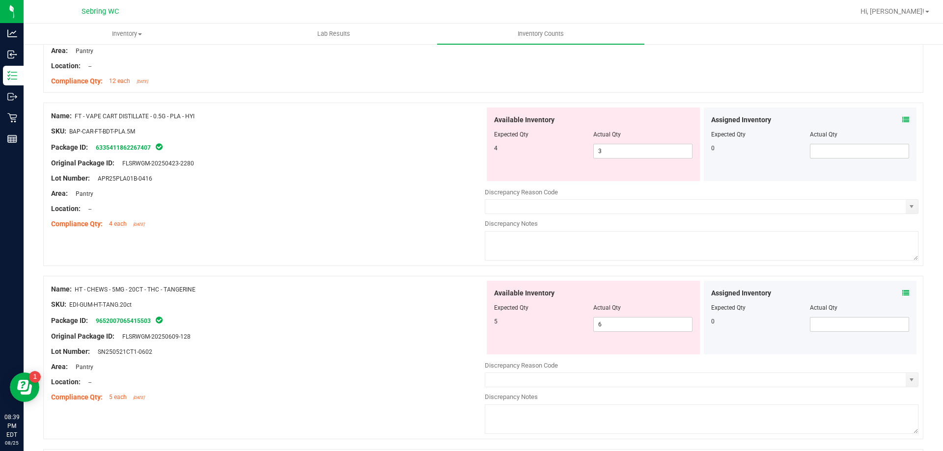
scroll to position [1670, 0]
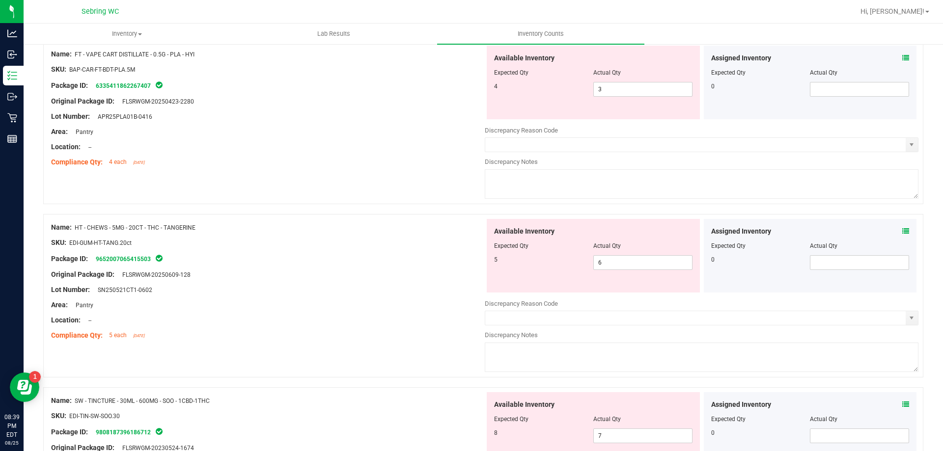
click at [902, 232] on icon at bounding box center [905, 231] width 7 height 7
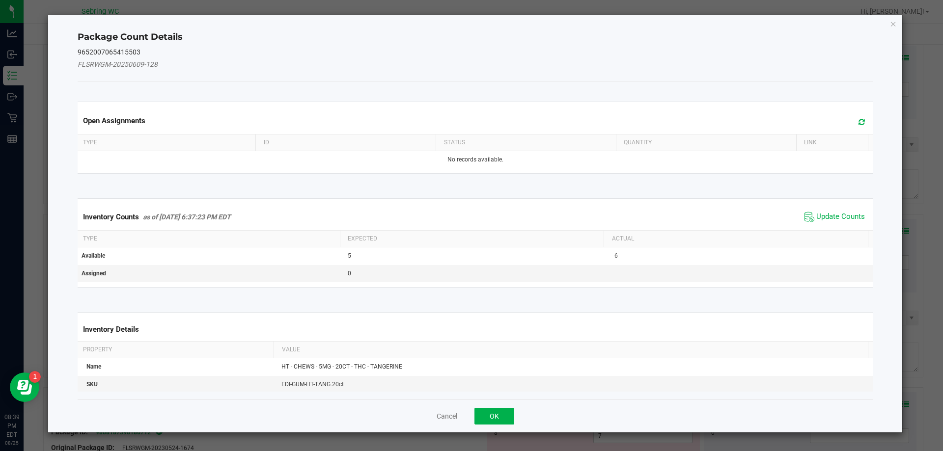
click at [830, 210] on span "Update Counts" at bounding box center [834, 217] width 65 height 15
click at [830, 210] on span "Update Counts" at bounding box center [835, 217] width 63 height 14
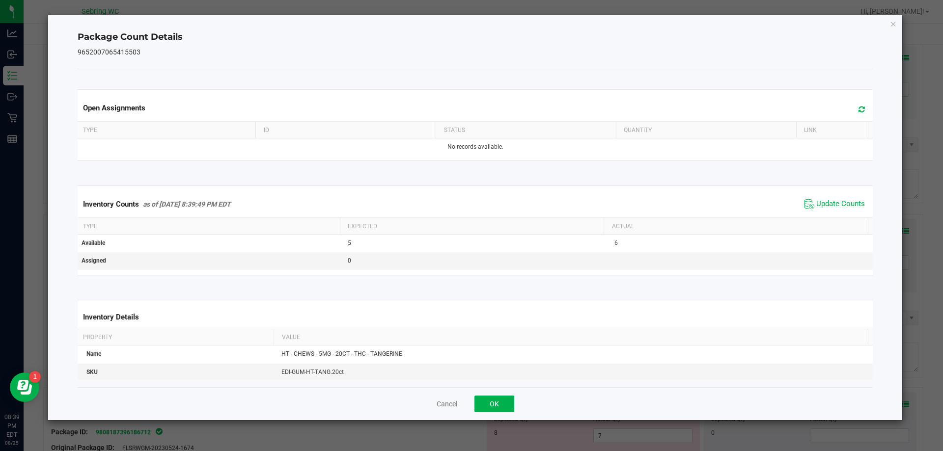
click at [450, 394] on div "Cancel OK" at bounding box center [476, 403] width 796 height 33
click at [450, 404] on button "Cancel" at bounding box center [447, 404] width 21 height 10
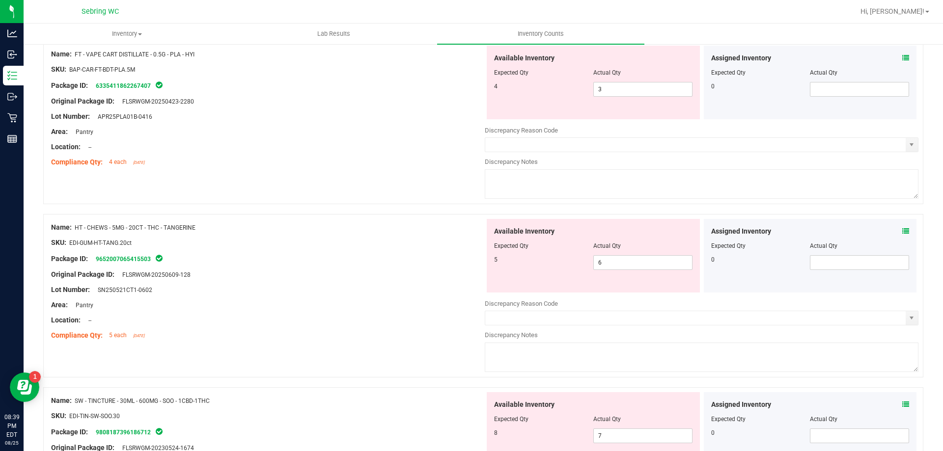
click at [894, 400] on div "Assigned Inventory" at bounding box center [810, 405] width 198 height 10
click at [902, 409] on span at bounding box center [905, 405] width 7 height 10
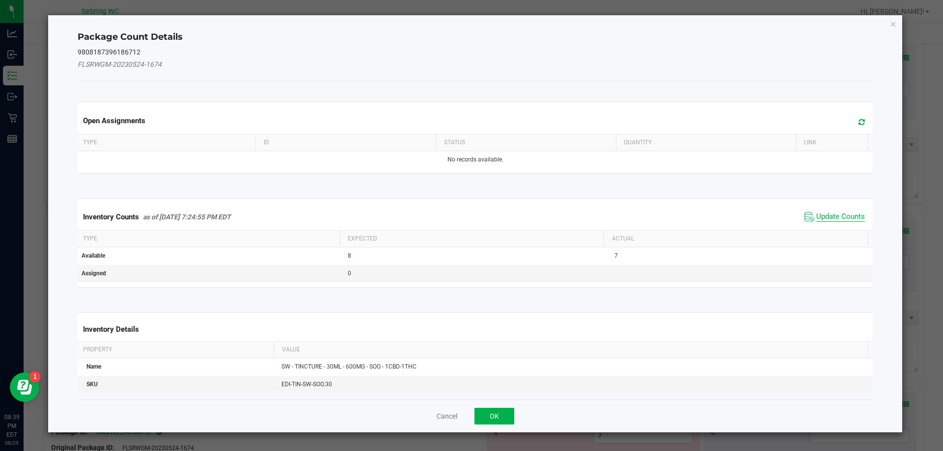
click at [817, 216] on span "Update Counts" at bounding box center [840, 217] width 49 height 10
click at [817, 216] on div "Inventory Counts as of Aug 25, 2025 7:24:55 PM EDT Update Counts" at bounding box center [476, 217] width 800 height 26
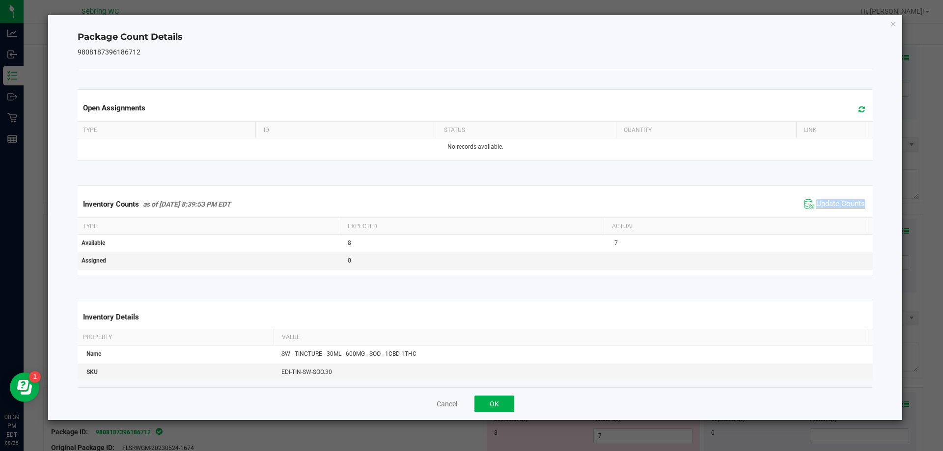
click at [823, 209] on span "Update Counts" at bounding box center [840, 204] width 49 height 10
click at [823, 207] on span "Update Counts" at bounding box center [840, 204] width 49 height 10
click at [443, 402] on button "Cancel" at bounding box center [447, 404] width 21 height 10
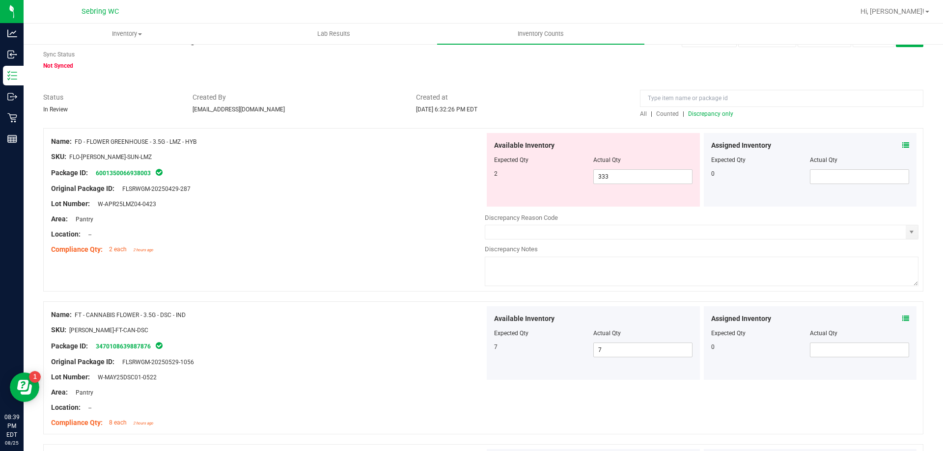
scroll to position [0, 0]
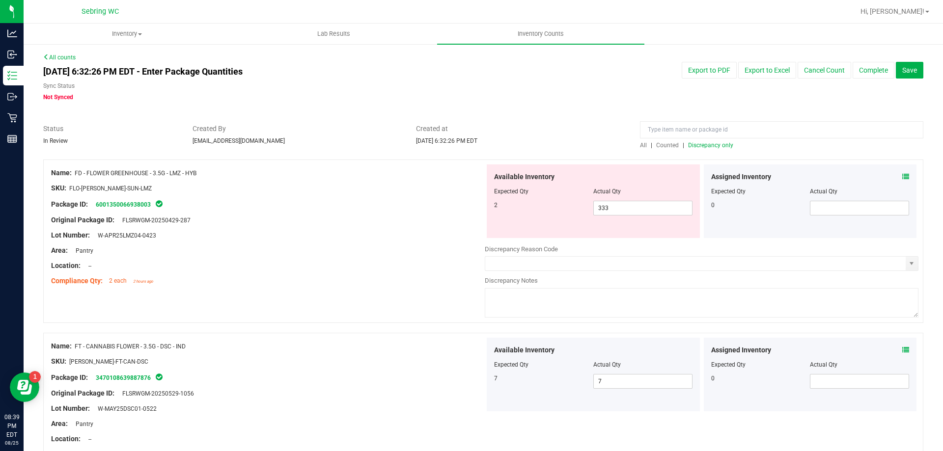
click at [692, 146] on span "Discrepancy only" at bounding box center [710, 145] width 45 height 7
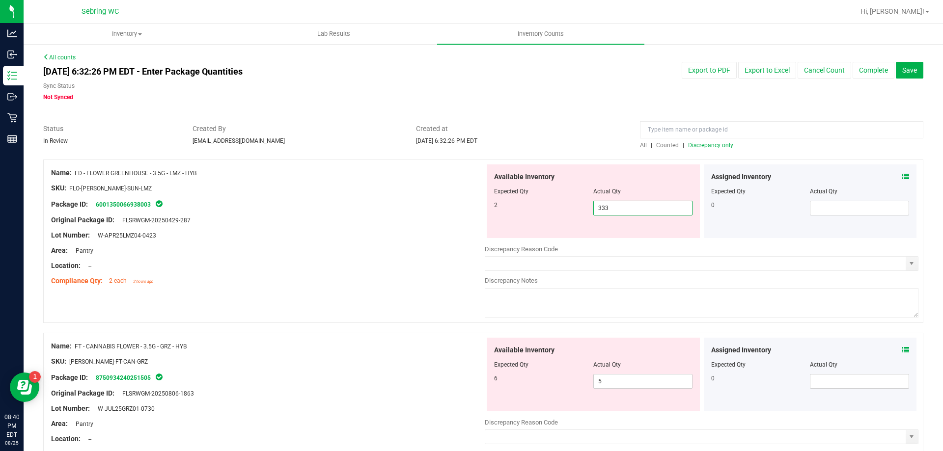
click at [640, 206] on span "333 333" at bounding box center [642, 208] width 99 height 15
click at [640, 206] on input "333" at bounding box center [643, 208] width 98 height 14
type input "2"
click at [427, 346] on div "Name: FT - CANNABIS FLOWER - 3.5G - GRZ - HYB SKU: FLO-BUD-FT-CAN-GRZ Package I…" at bounding box center [268, 400] width 434 height 125
type input "2"
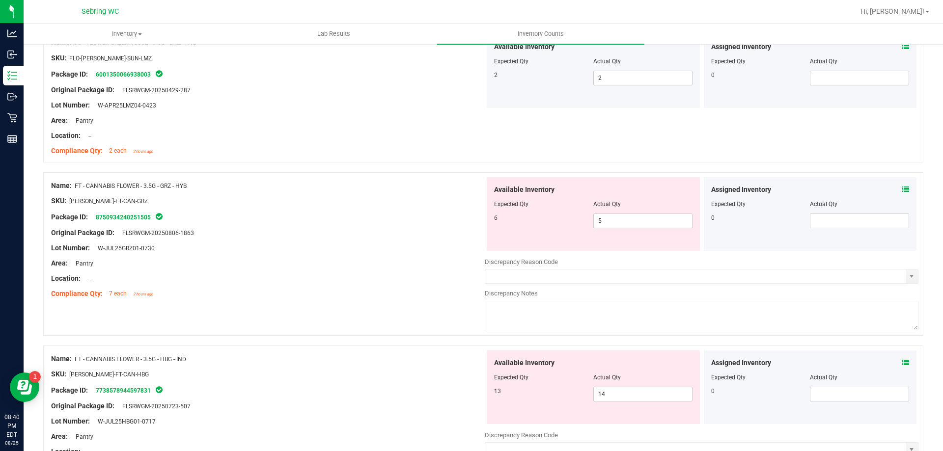
scroll to position [147, 0]
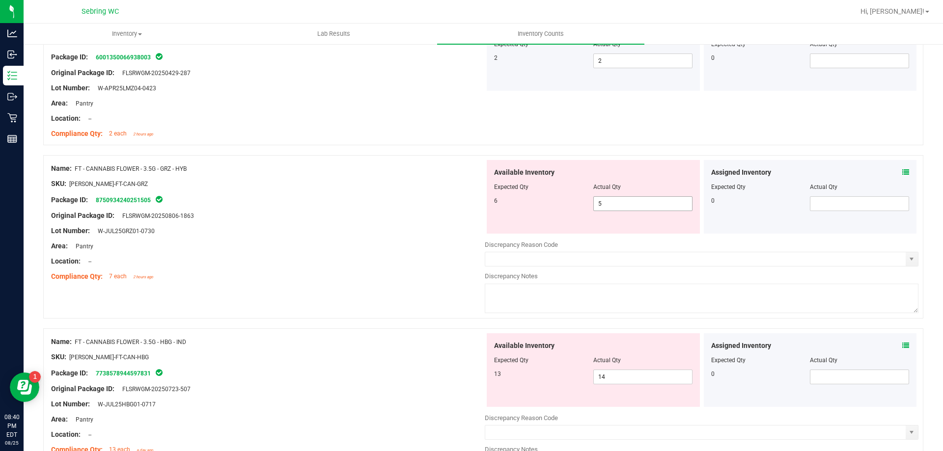
click at [678, 207] on span "5 5" at bounding box center [642, 203] width 99 height 15
click at [678, 207] on input "5" at bounding box center [643, 204] width 98 height 14
click at [902, 175] on icon at bounding box center [905, 172] width 7 height 7
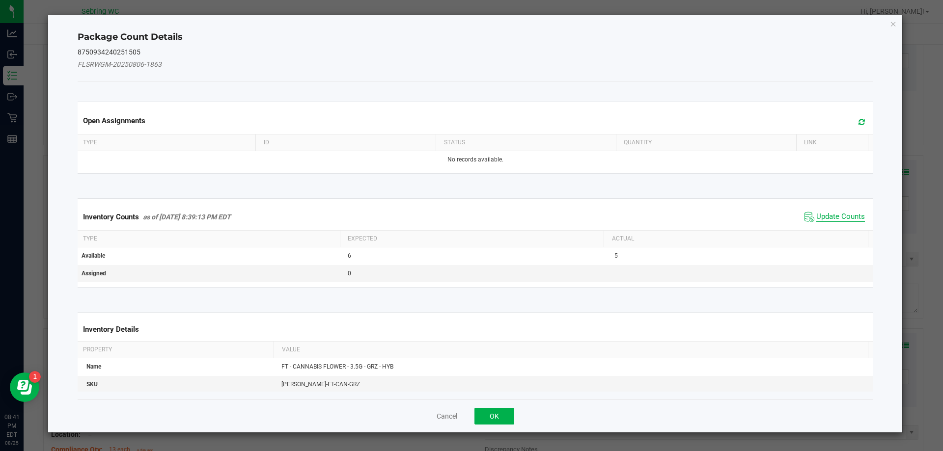
click at [828, 220] on span "Update Counts" at bounding box center [840, 217] width 49 height 10
click at [828, 220] on kendo-grid "Inventory Counts as of Aug 25, 2025 8:39:13 PM EDT Update Counts Type Expected …" at bounding box center [475, 242] width 810 height 89
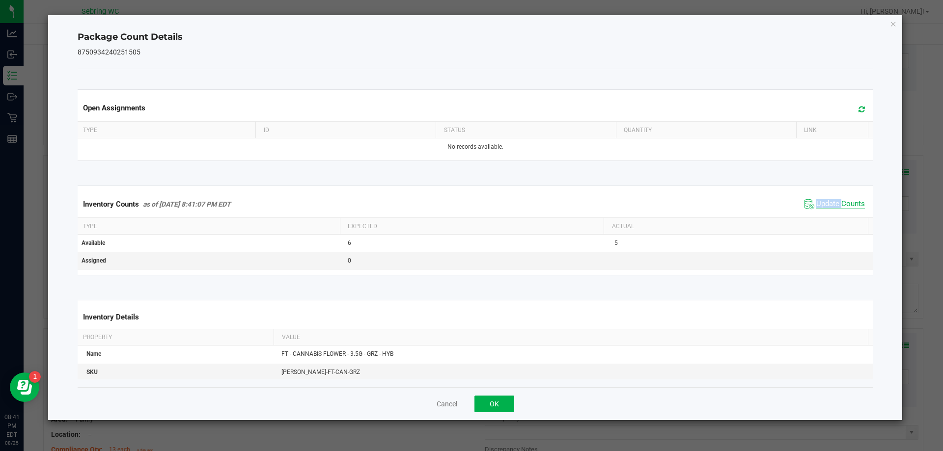
click at [827, 208] on span "Update Counts" at bounding box center [840, 204] width 49 height 10
click at [827, 208] on span "Update Counts" at bounding box center [840, 203] width 49 height 9
click at [827, 208] on span "Update Counts" at bounding box center [840, 204] width 49 height 10
drag, startPoint x: 827, startPoint y: 208, endPoint x: 827, endPoint y: 203, distance: 5.4
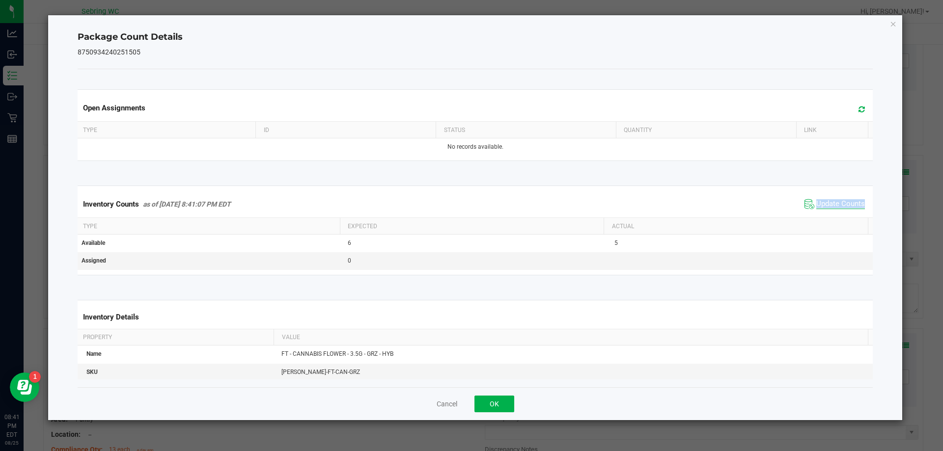
click at [827, 207] on span "Update Counts" at bounding box center [840, 204] width 49 height 10
click at [827, 203] on span "Update Counts" at bounding box center [840, 204] width 49 height 10
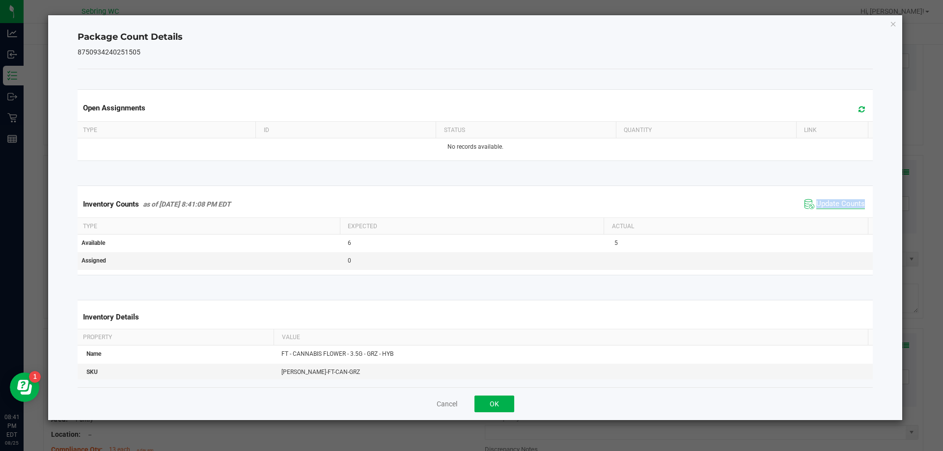
click at [827, 203] on span "Update Counts" at bounding box center [840, 204] width 49 height 10
click at [827, 203] on span "Update Counts" at bounding box center [840, 203] width 49 height 9
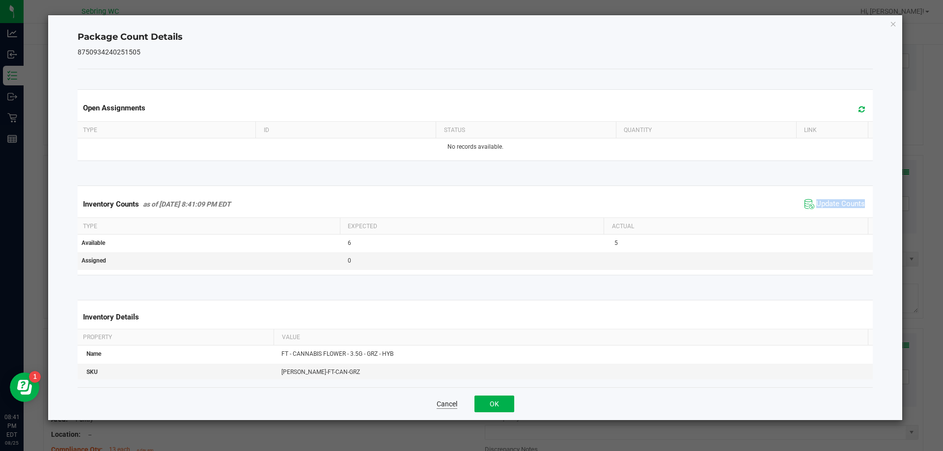
click at [440, 403] on button "Cancel" at bounding box center [447, 404] width 21 height 10
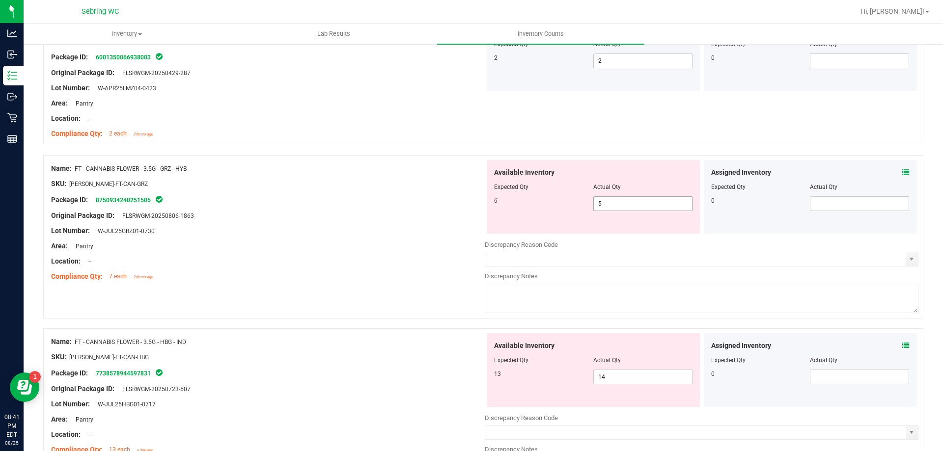
click at [661, 207] on span "5 5" at bounding box center [642, 203] width 99 height 15
click at [661, 207] on input "5" at bounding box center [643, 204] width 98 height 14
type input "6"
click at [211, 268] on div at bounding box center [268, 269] width 434 height 5
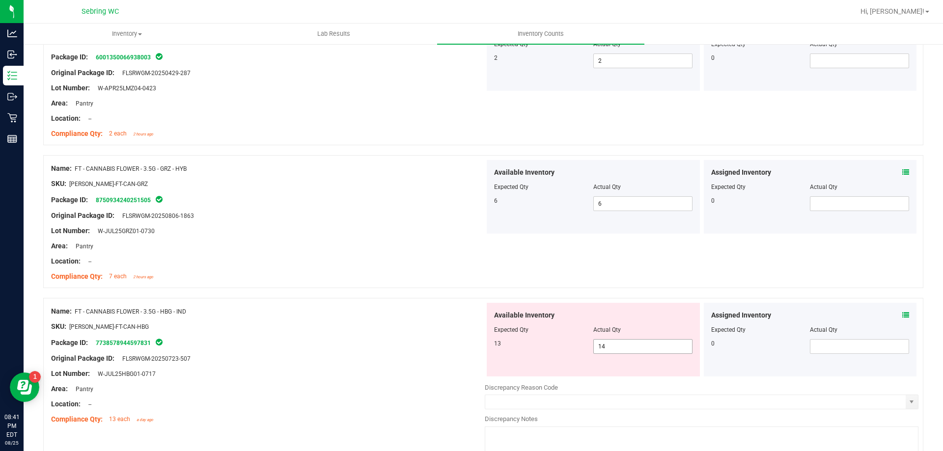
click at [610, 349] on span "14 14" at bounding box center [642, 346] width 99 height 15
click at [610, 349] on input "14" at bounding box center [643, 347] width 98 height 14
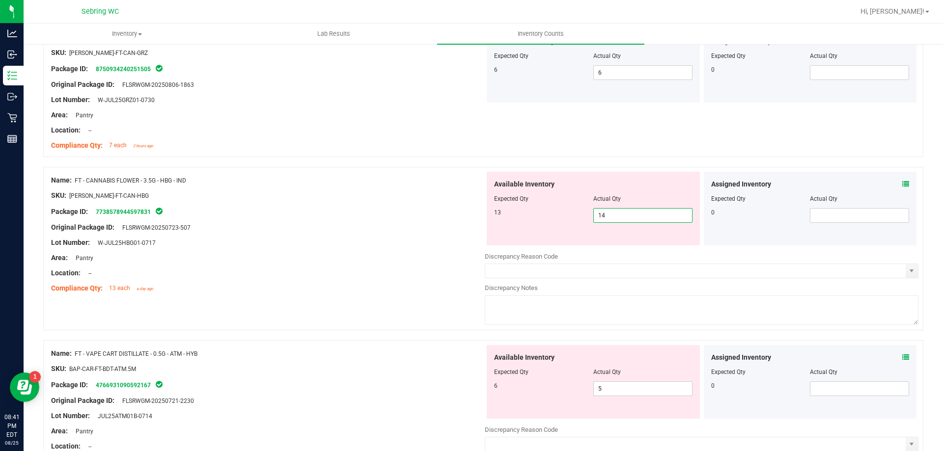
scroll to position [295, 0]
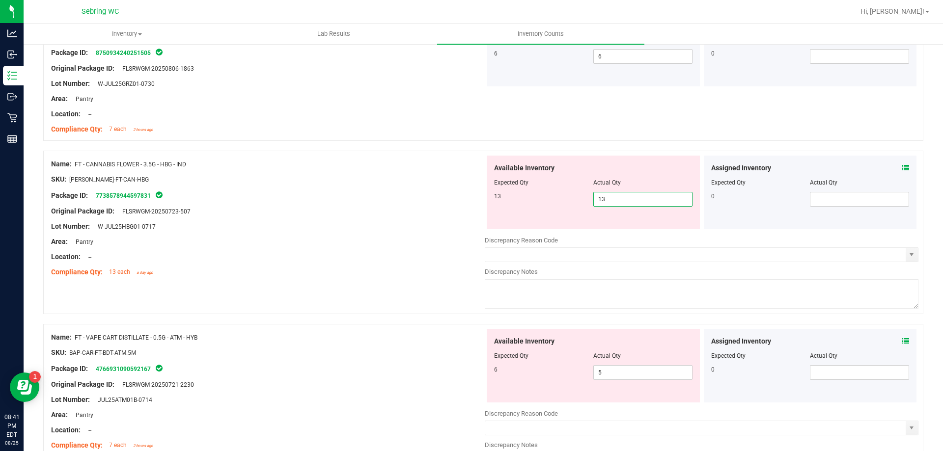
type input "13"
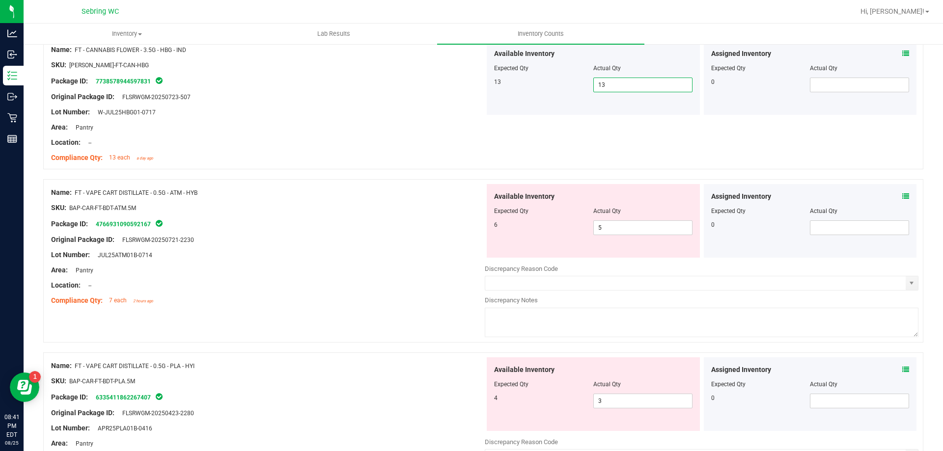
scroll to position [491, 0]
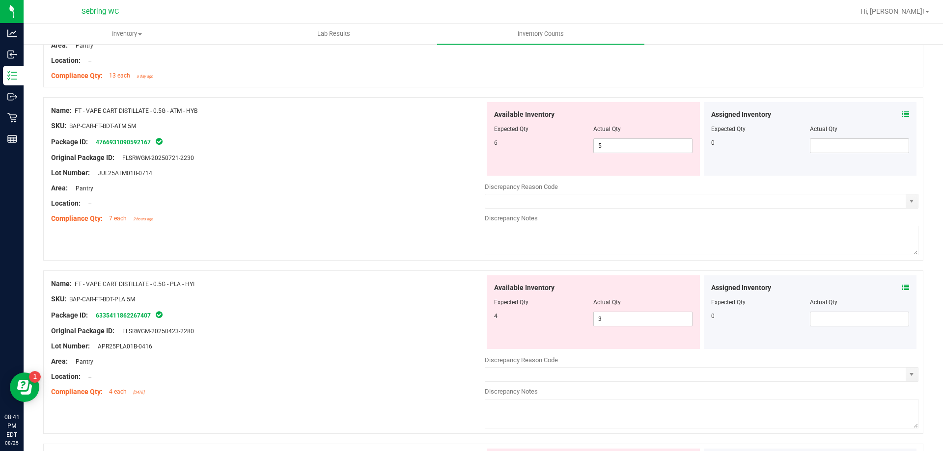
click at [902, 117] on icon at bounding box center [905, 114] width 7 height 7
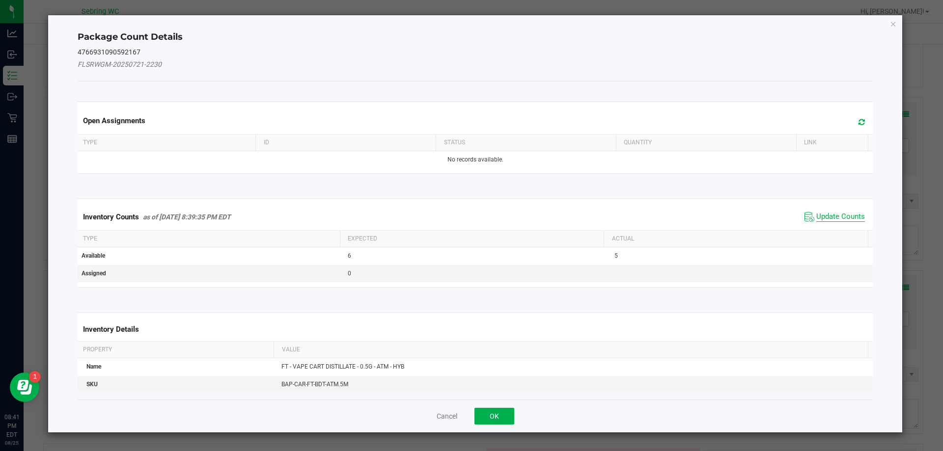
click at [836, 213] on span "Update Counts" at bounding box center [840, 217] width 49 height 10
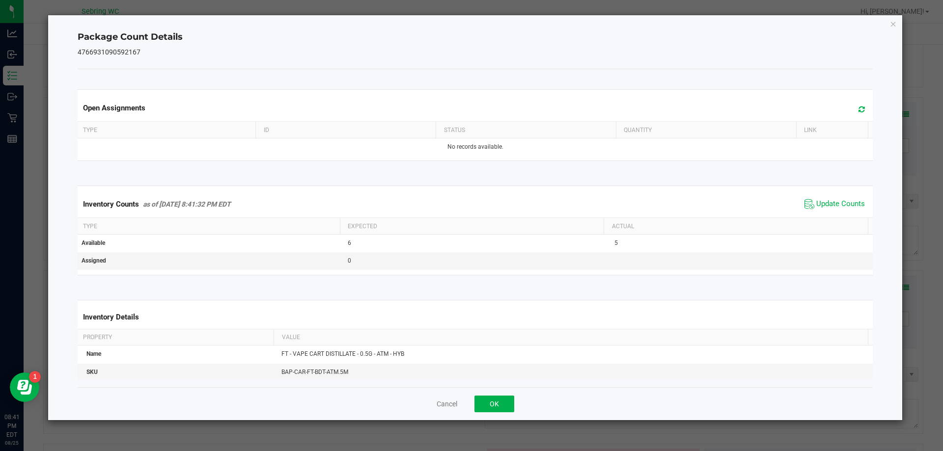
click at [892, 24] on icon "Close" at bounding box center [893, 24] width 7 height 12
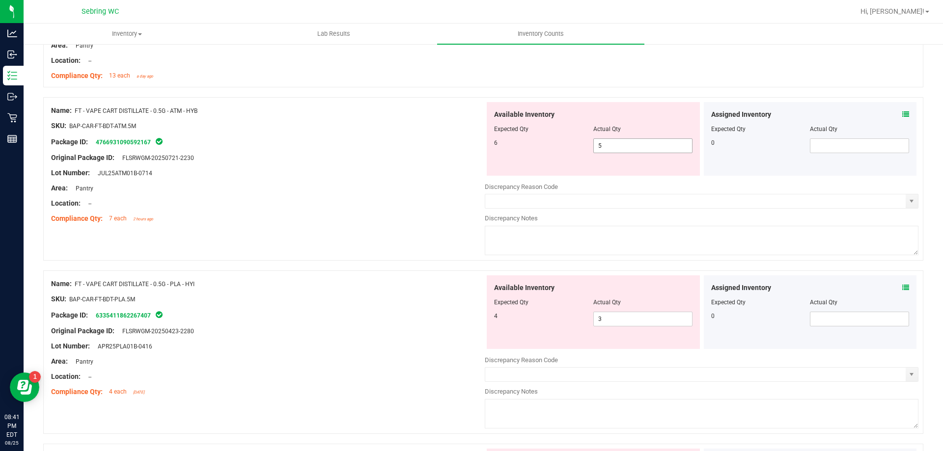
click at [624, 146] on span "5 5" at bounding box center [642, 145] width 99 height 15
click at [624, 146] on input "5" at bounding box center [643, 146] width 98 height 14
type input "5"
type input "6"
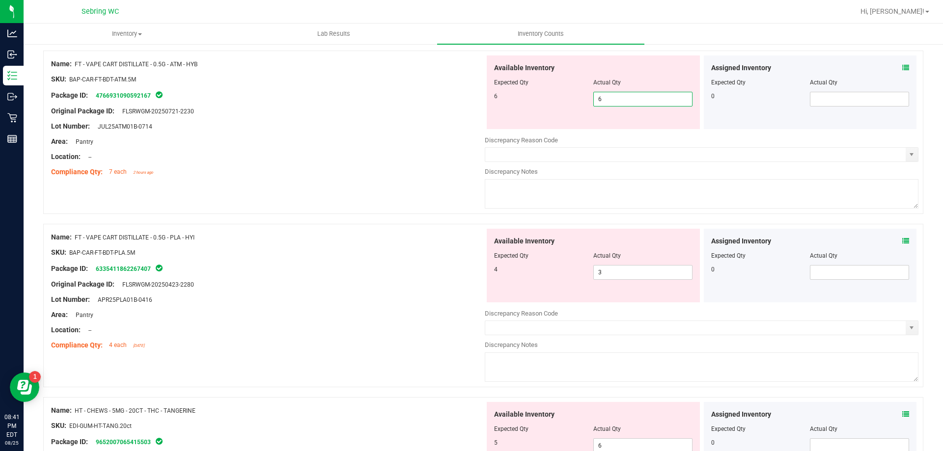
scroll to position [589, 0]
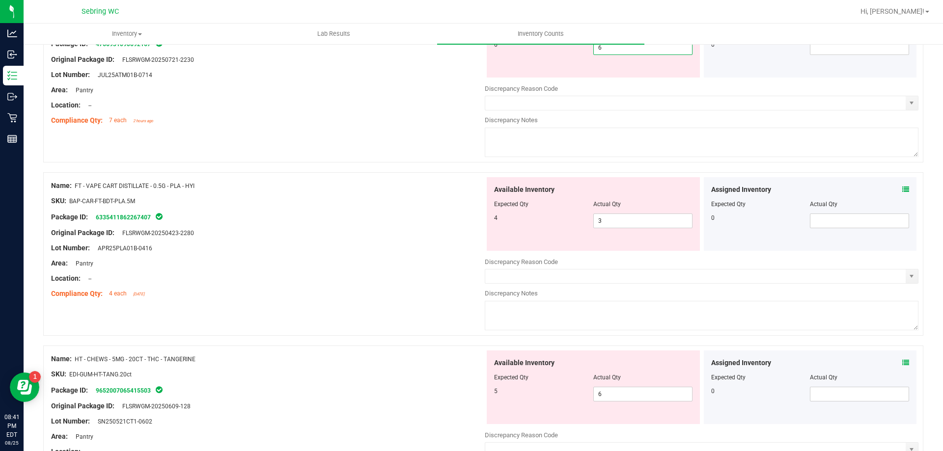
type input "6"
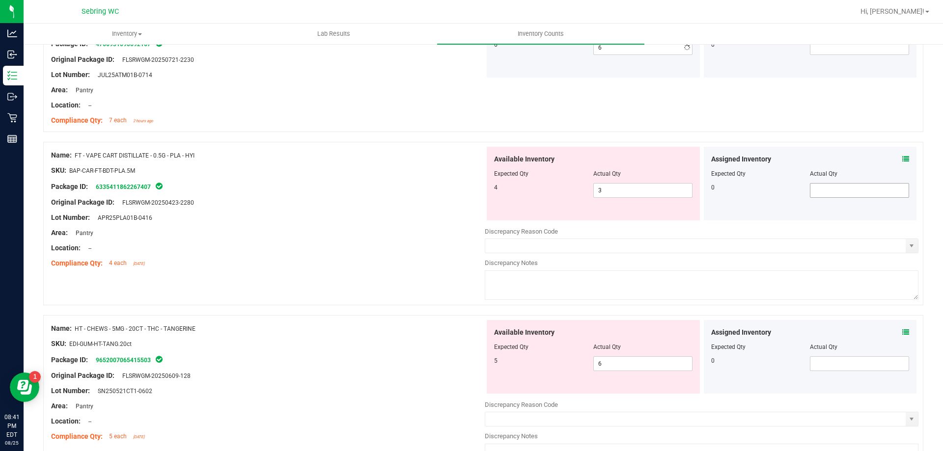
click at [901, 190] on div "Assigned Inventory Expected Qty Actual Qty 0" at bounding box center [810, 184] width 213 height 74
click at [902, 159] on icon at bounding box center [905, 159] width 7 height 7
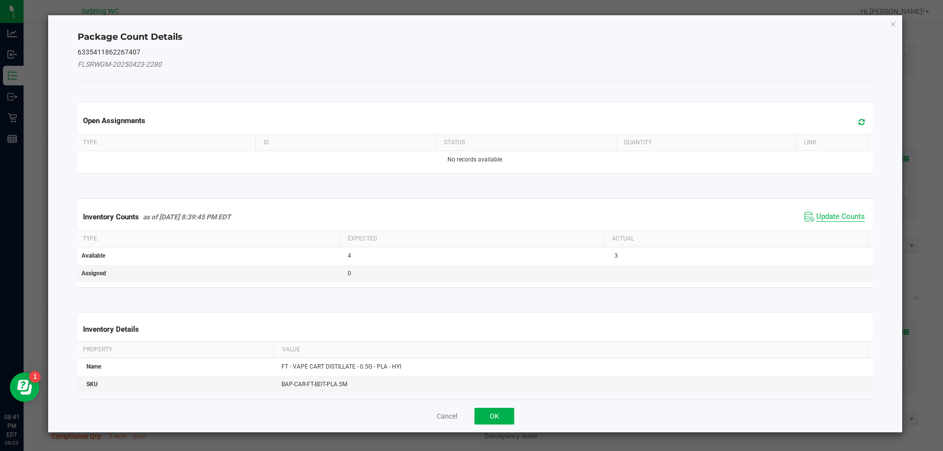
click at [822, 212] on span "Update Counts" at bounding box center [840, 217] width 49 height 10
click at [822, 212] on span "Update Counts" at bounding box center [840, 216] width 49 height 9
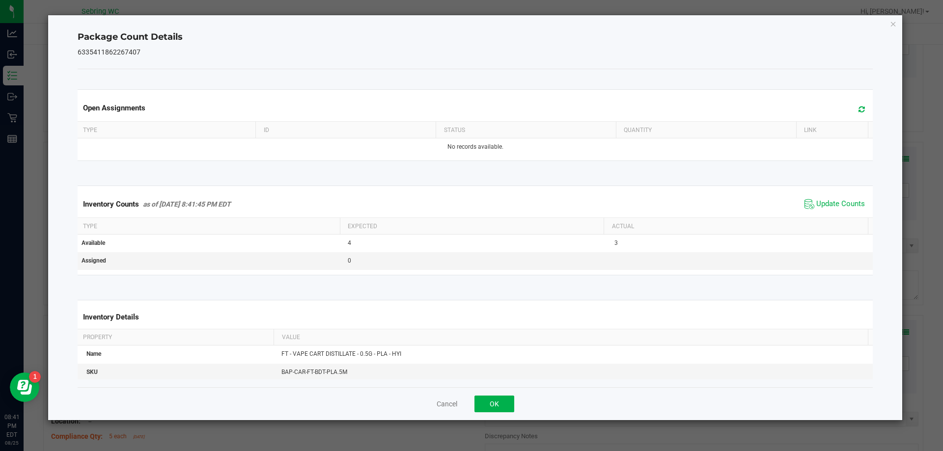
click at [448, 409] on div "Cancel OK" at bounding box center [476, 403] width 796 height 33
click at [449, 406] on button "Cancel" at bounding box center [447, 404] width 21 height 10
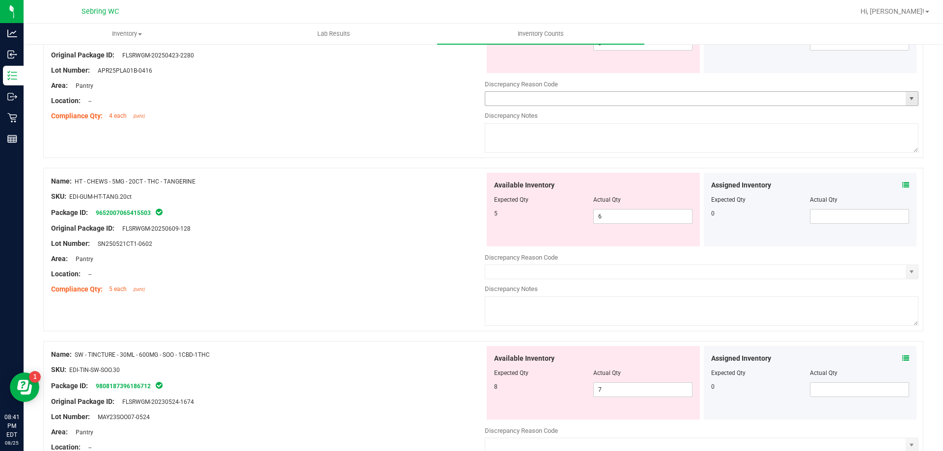
scroll to position [638, 0]
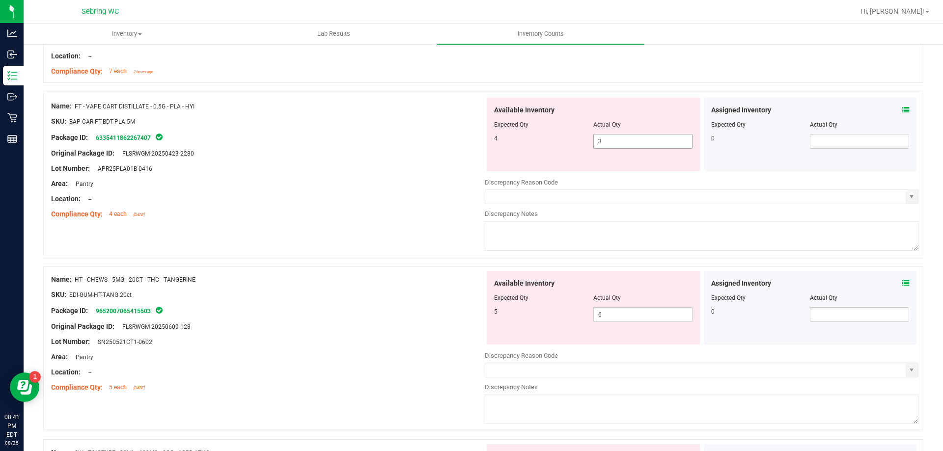
click at [643, 140] on span "3 3" at bounding box center [642, 141] width 99 height 15
click at [643, 140] on input "3" at bounding box center [643, 142] width 98 height 14
type input "4"
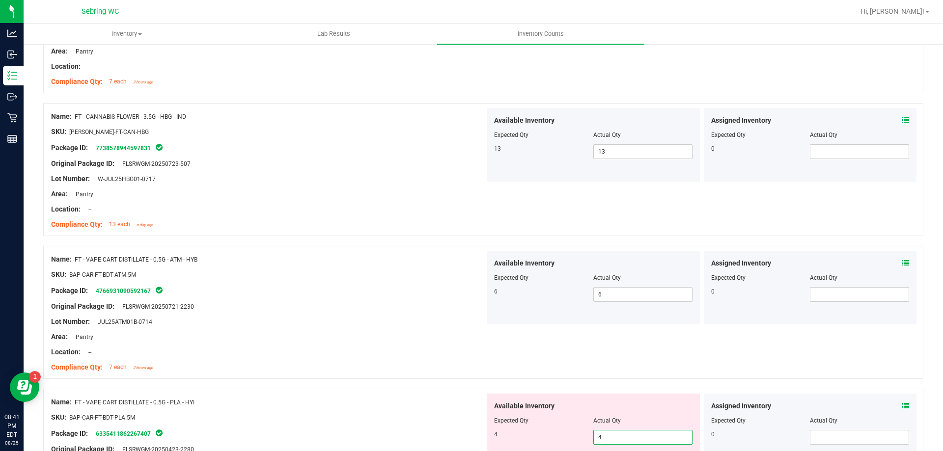
scroll to position [0, 0]
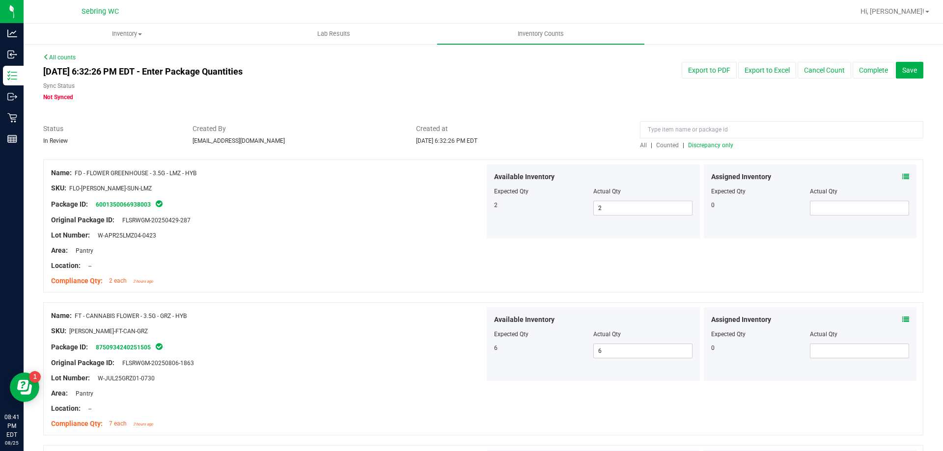
click at [697, 144] on span "Discrepancy only" at bounding box center [710, 145] width 45 height 7
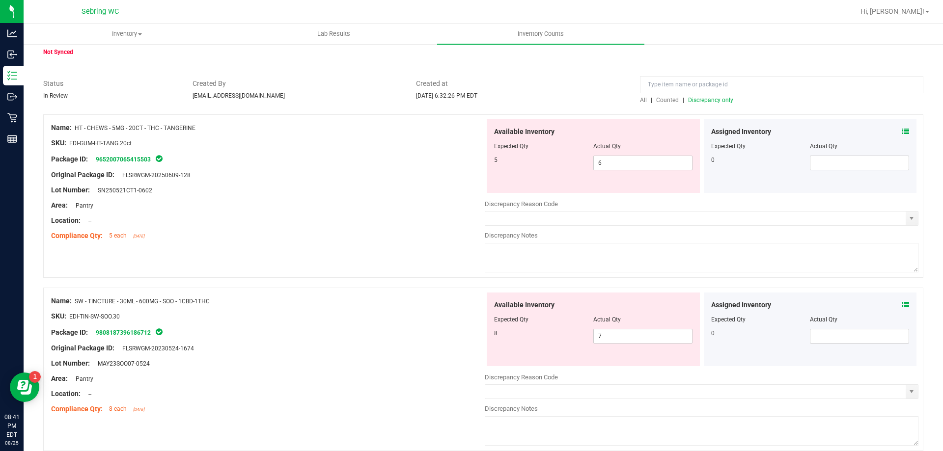
scroll to position [88, 0]
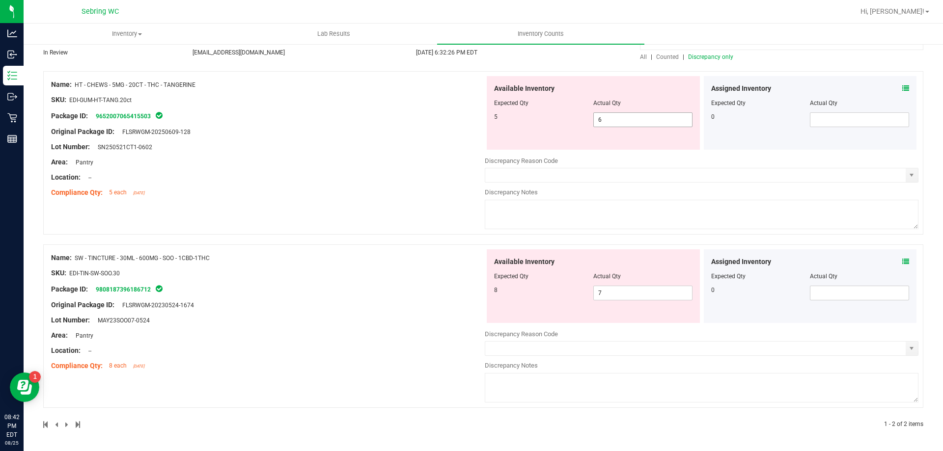
click at [670, 126] on span "6 6" at bounding box center [642, 119] width 99 height 15
click at [670, 126] on input "6" at bounding box center [643, 120] width 98 height 14
type input "5"
click at [630, 298] on span "7 7" at bounding box center [642, 293] width 99 height 15
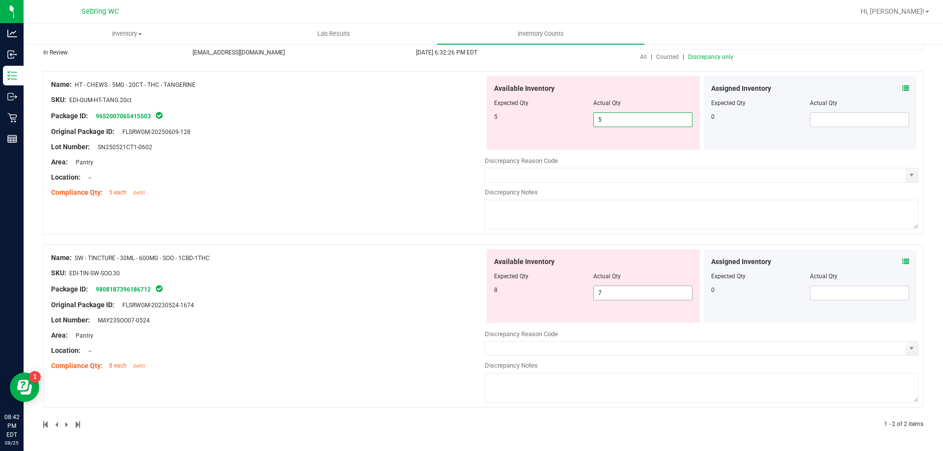
scroll to position [58, 0]
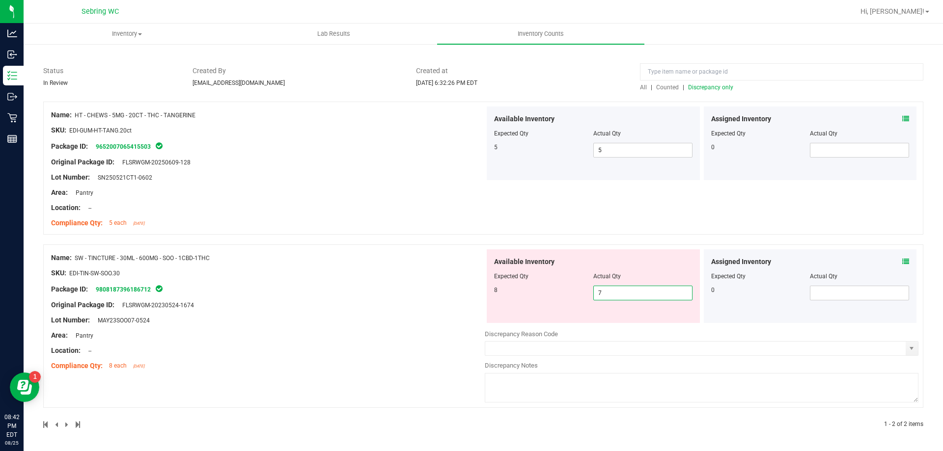
click at [630, 298] on input "7" at bounding box center [643, 293] width 98 height 14
type input "8"
click at [267, 211] on div "Name: HT - CHEWS - 5MG - 20CT - THC - TANGERINE SKU: EDI-GUM-HT-TANG.20ct Packa…" at bounding box center [268, 169] width 434 height 125
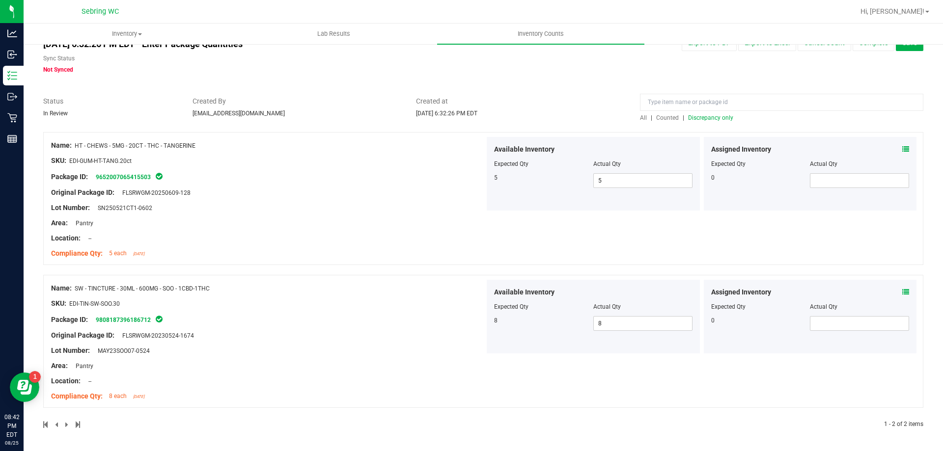
click at [797, 68] on div "Aug 25, 2025 6:32:26 PM EDT - Enter Package Quantities Sync Status Not Synced E…" at bounding box center [483, 54] width 895 height 40
click at [816, 67] on div "Aug 25, 2025 6:32:26 PM EDT - Enter Package Quantities Sync Status Not Synced E…" at bounding box center [483, 54] width 895 height 40
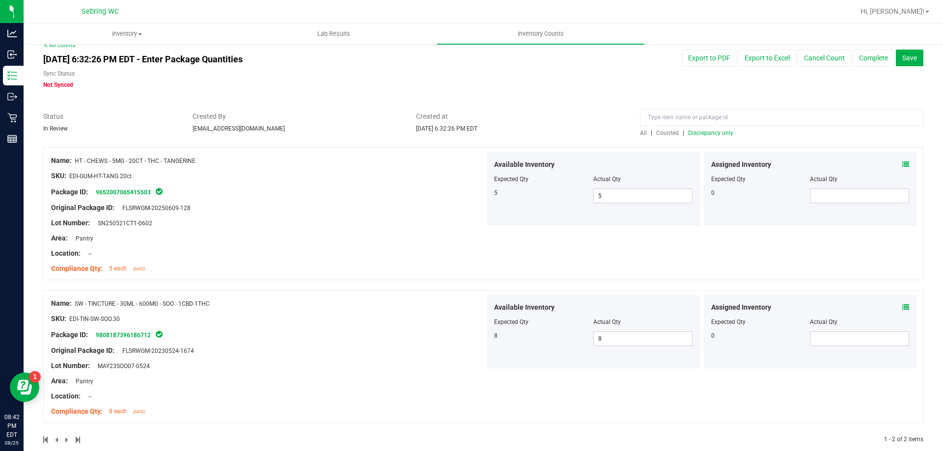
scroll to position [0, 0]
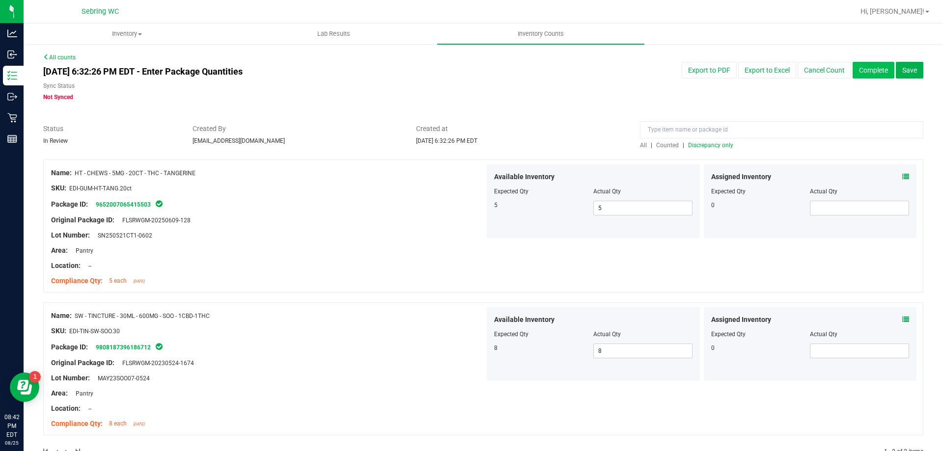
click at [854, 69] on button "Complete" at bounding box center [874, 70] width 42 height 17
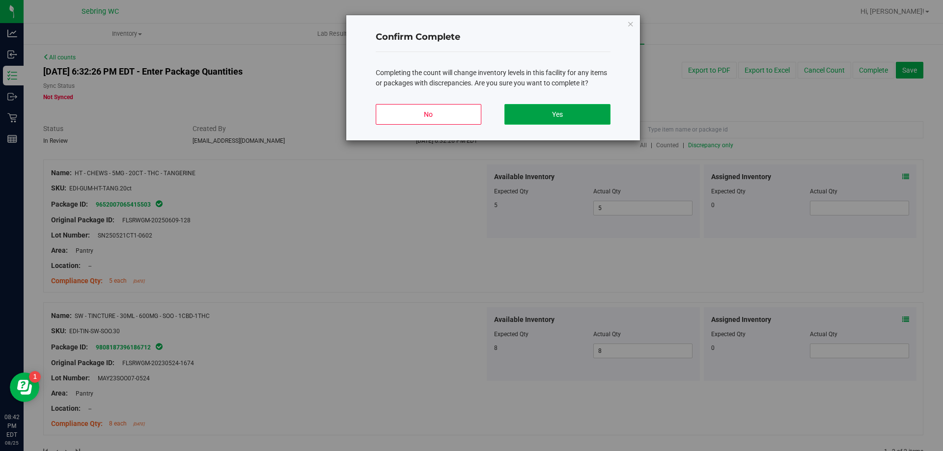
click at [574, 110] on button "Yes" at bounding box center [557, 114] width 106 height 21
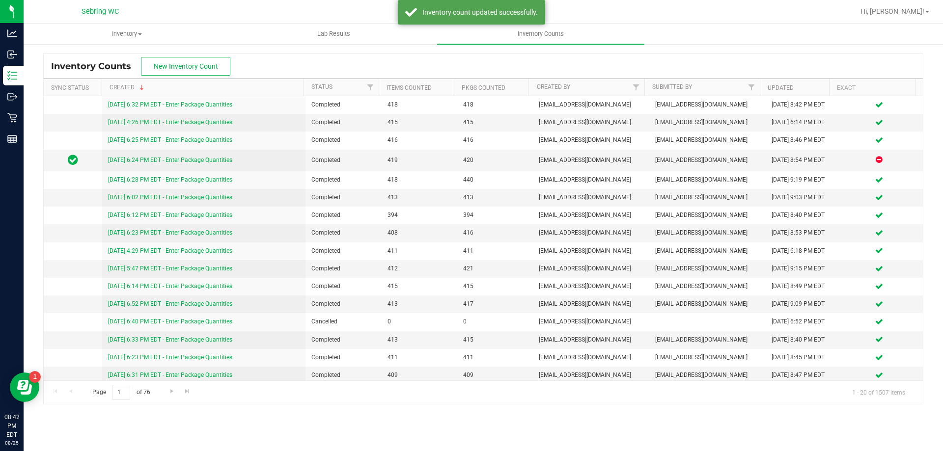
click at [910, 2] on div "Hi, [PERSON_NAME]!" at bounding box center [896, 11] width 84 height 19
